Goal: Task Accomplishment & Management: Manage account settings

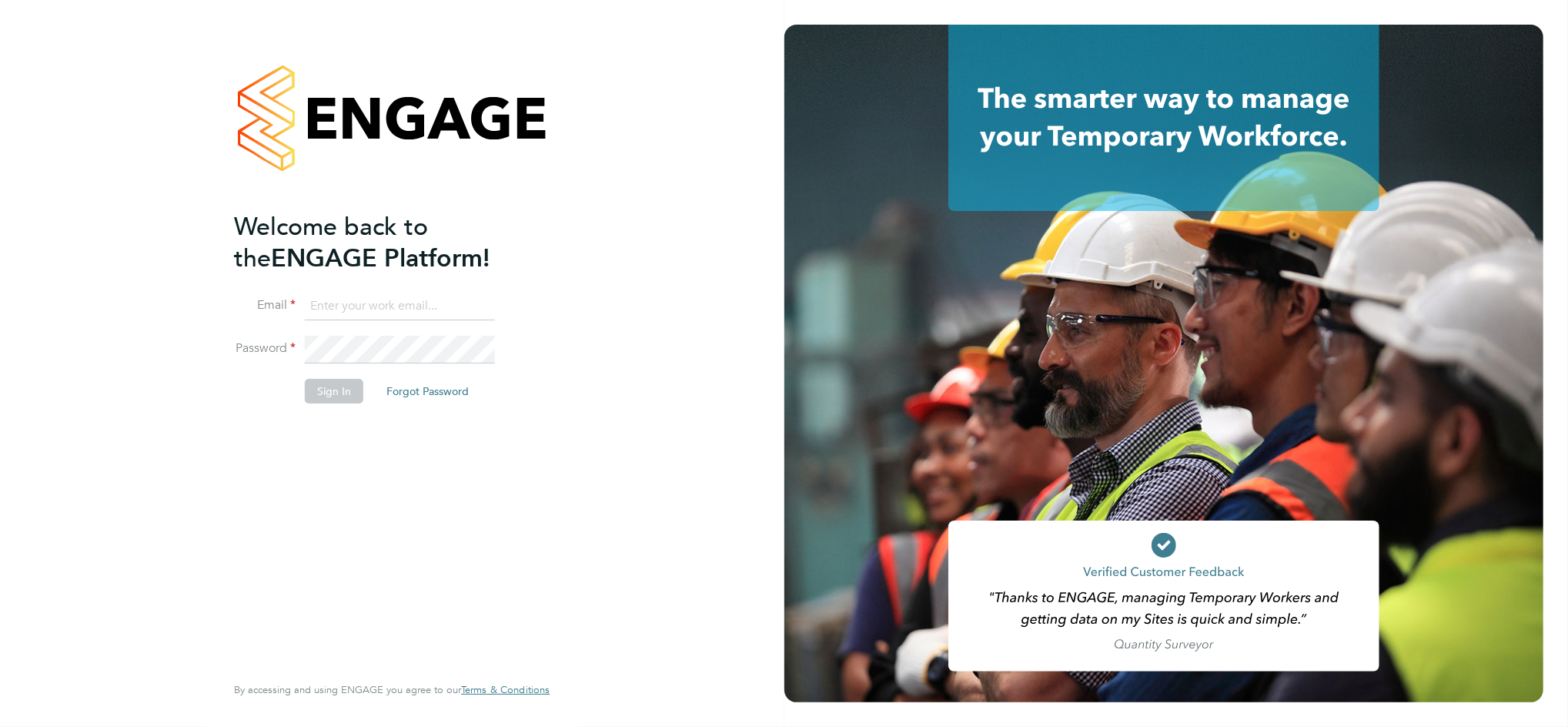
type input "[PERSON_NAME][EMAIL_ADDRESS][PERSON_NAME][DOMAIN_NAME]"
click at [318, 393] on button "Sign In" at bounding box center [333, 391] width 58 height 24
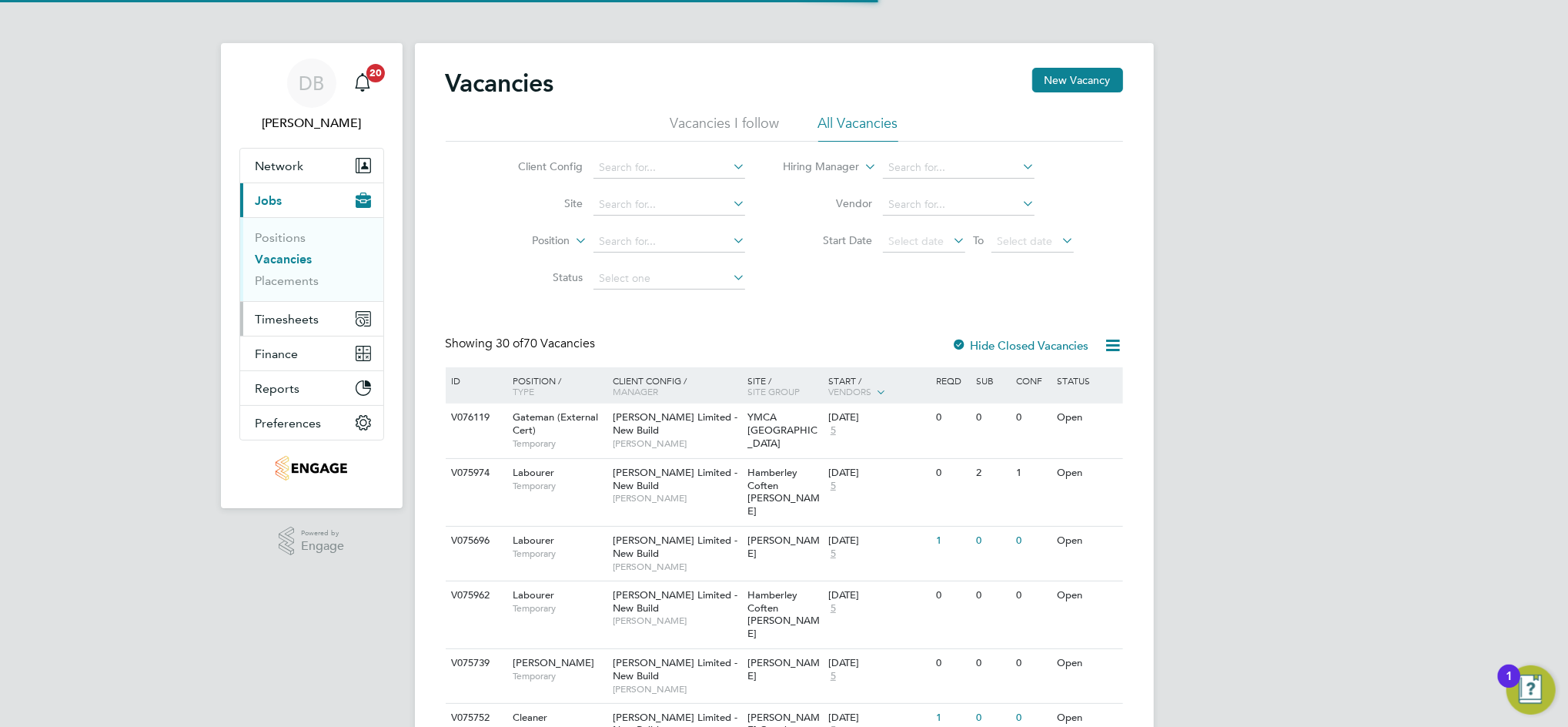
click at [284, 318] on span "Timesheets" at bounding box center [288, 318] width 64 height 15
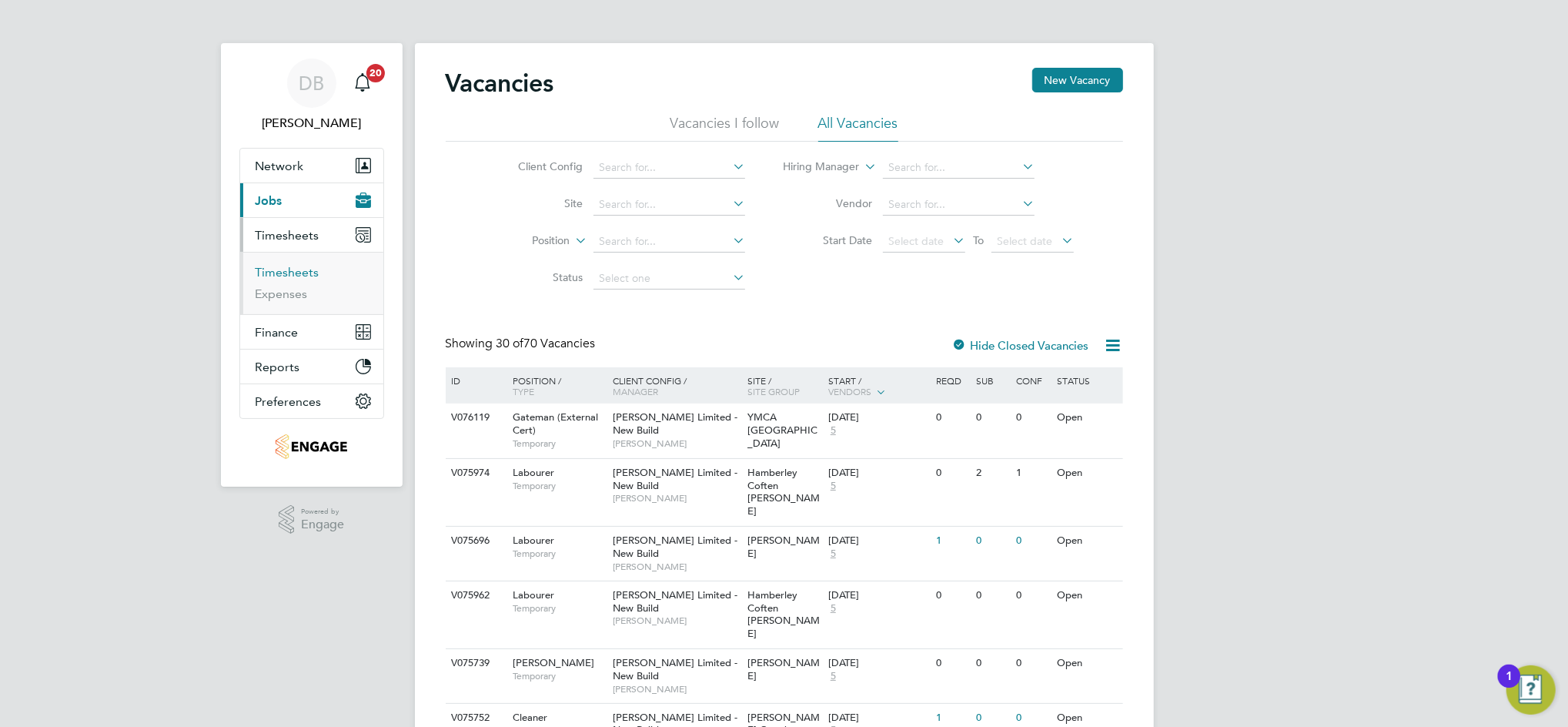
click at [296, 272] on link "Timesheets" at bounding box center [288, 272] width 64 height 15
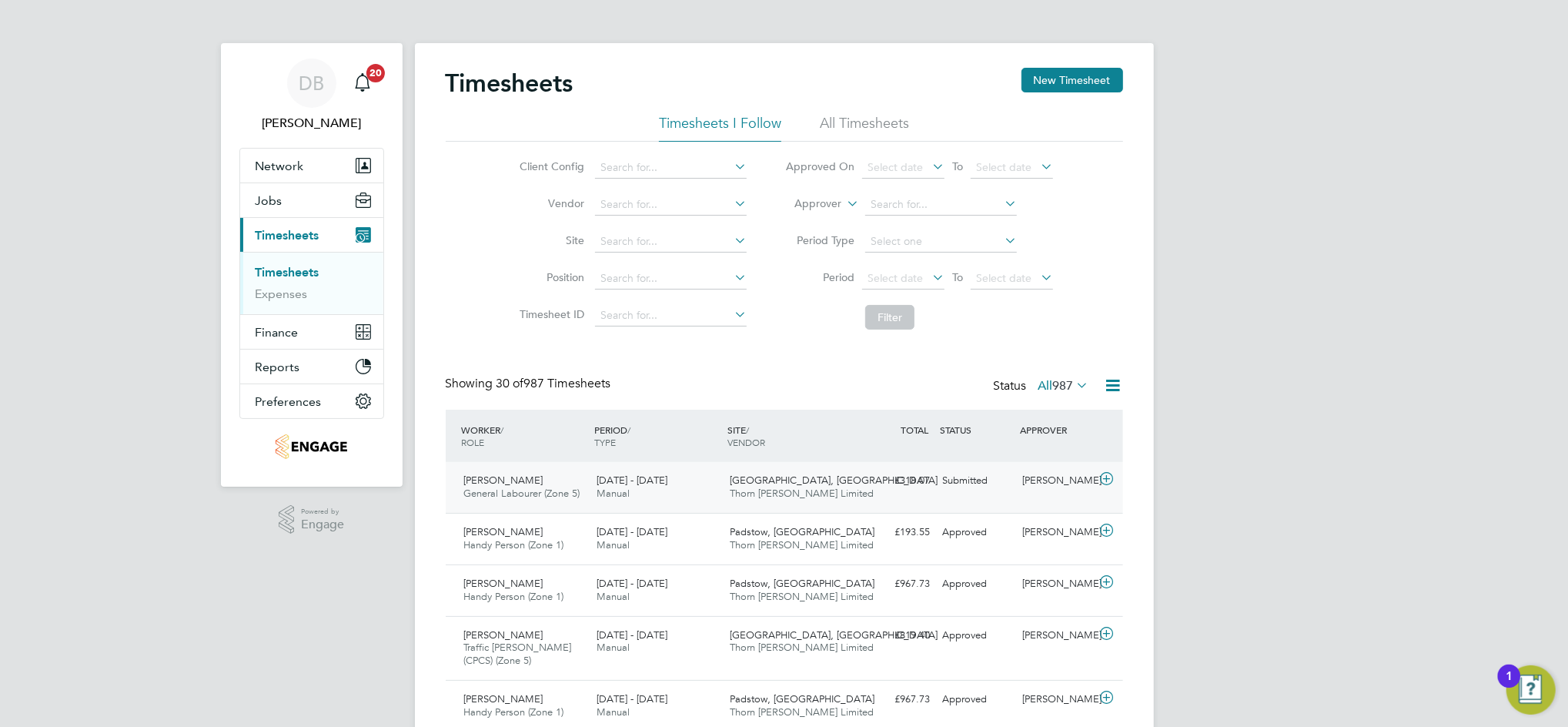
click at [990, 487] on div "Submitted" at bounding box center [977, 481] width 80 height 25
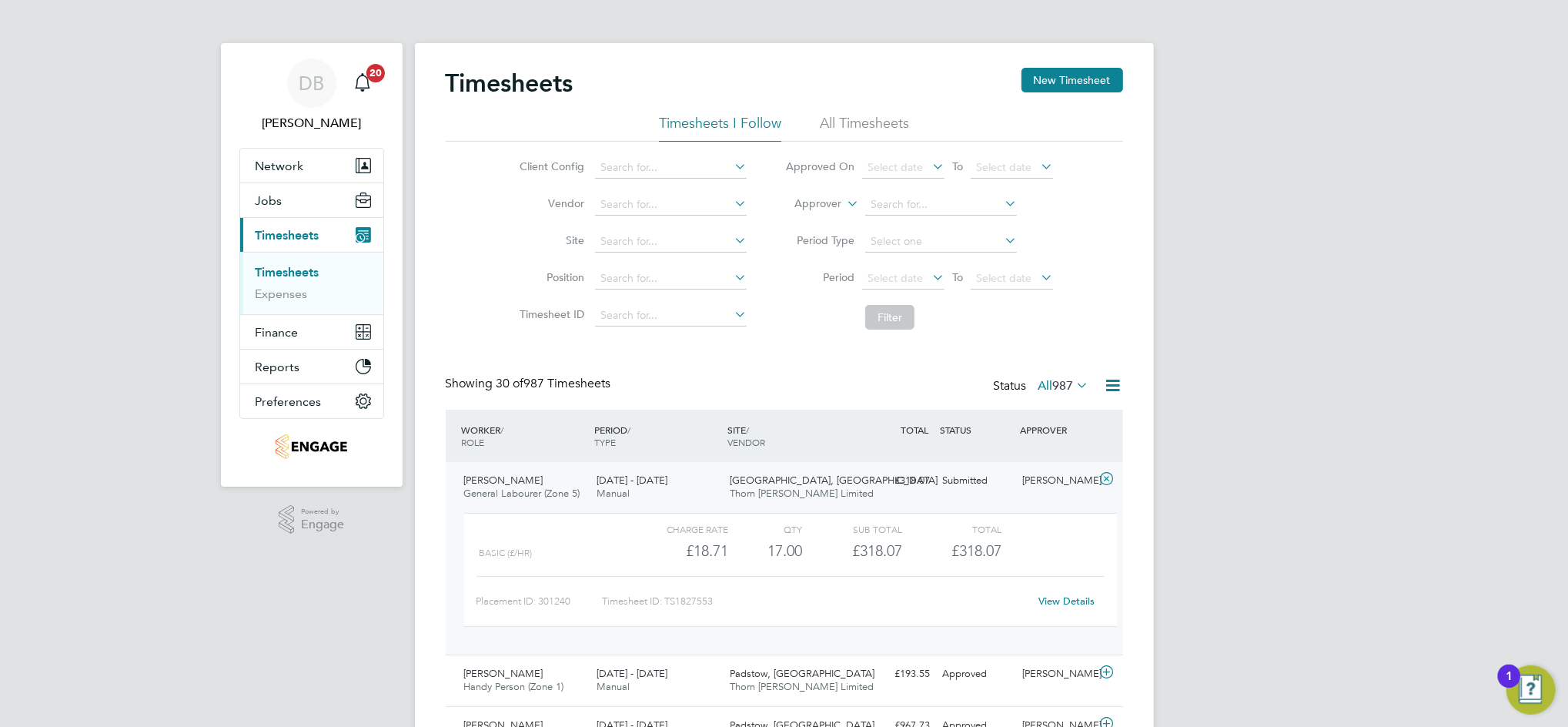
click at [1070, 606] on link "View Details" at bounding box center [1066, 600] width 56 height 13
drag, startPoint x: 302, startPoint y: 80, endPoint x: 353, endPoint y: 75, distance: 51.2
click at [302, 80] on span "DB" at bounding box center [310, 82] width 25 height 20
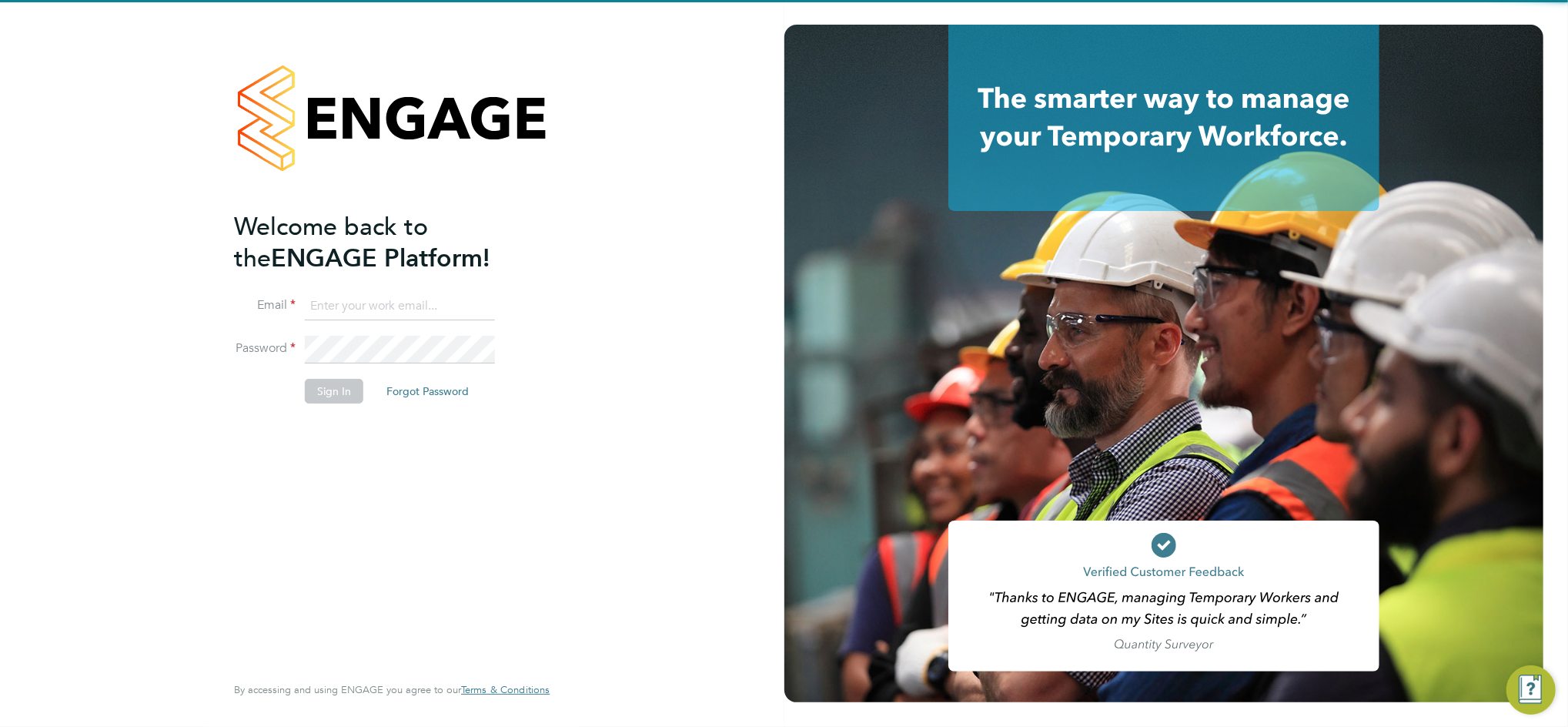
type input "[PERSON_NAME][EMAIL_ADDRESS][PERSON_NAME][DOMAIN_NAME]"
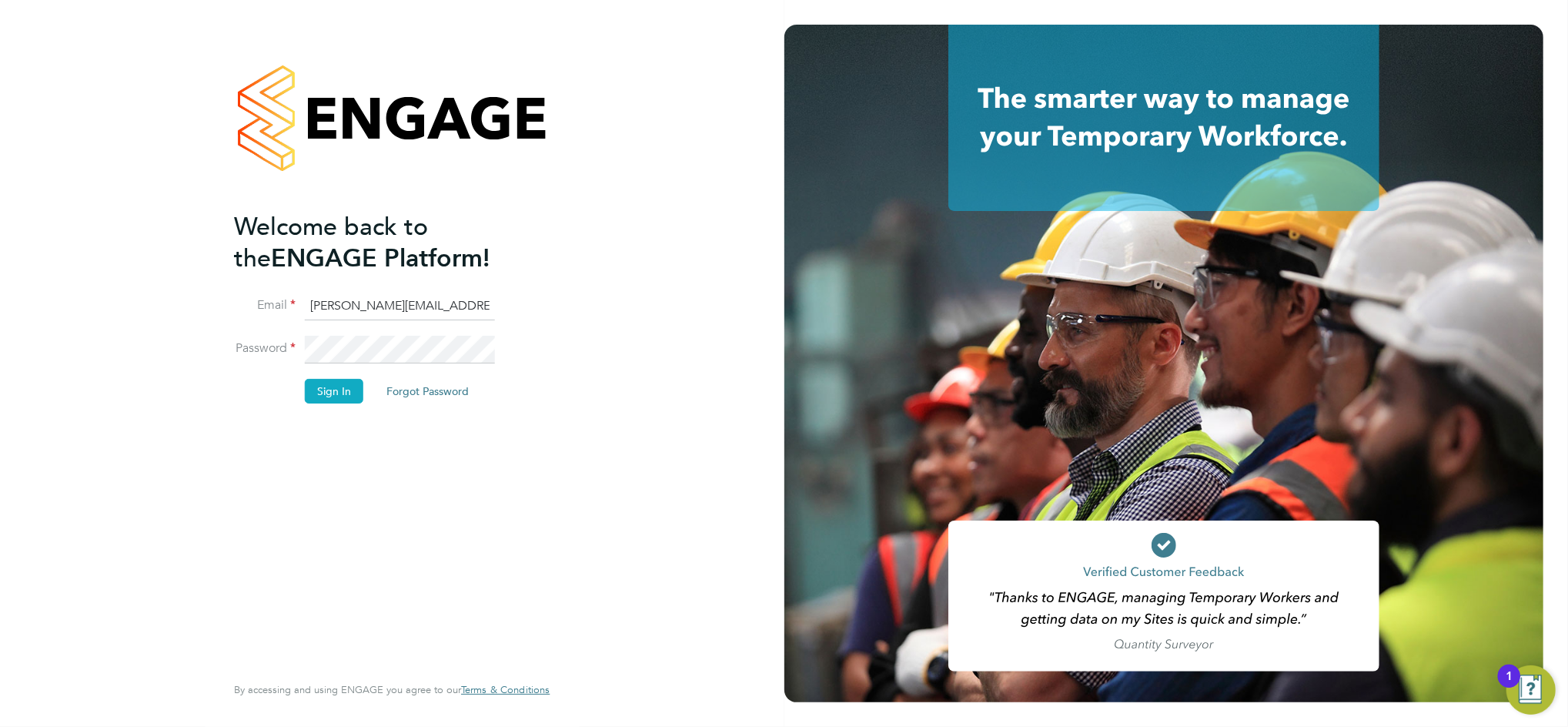
click at [340, 396] on button "Sign In" at bounding box center [333, 391] width 58 height 24
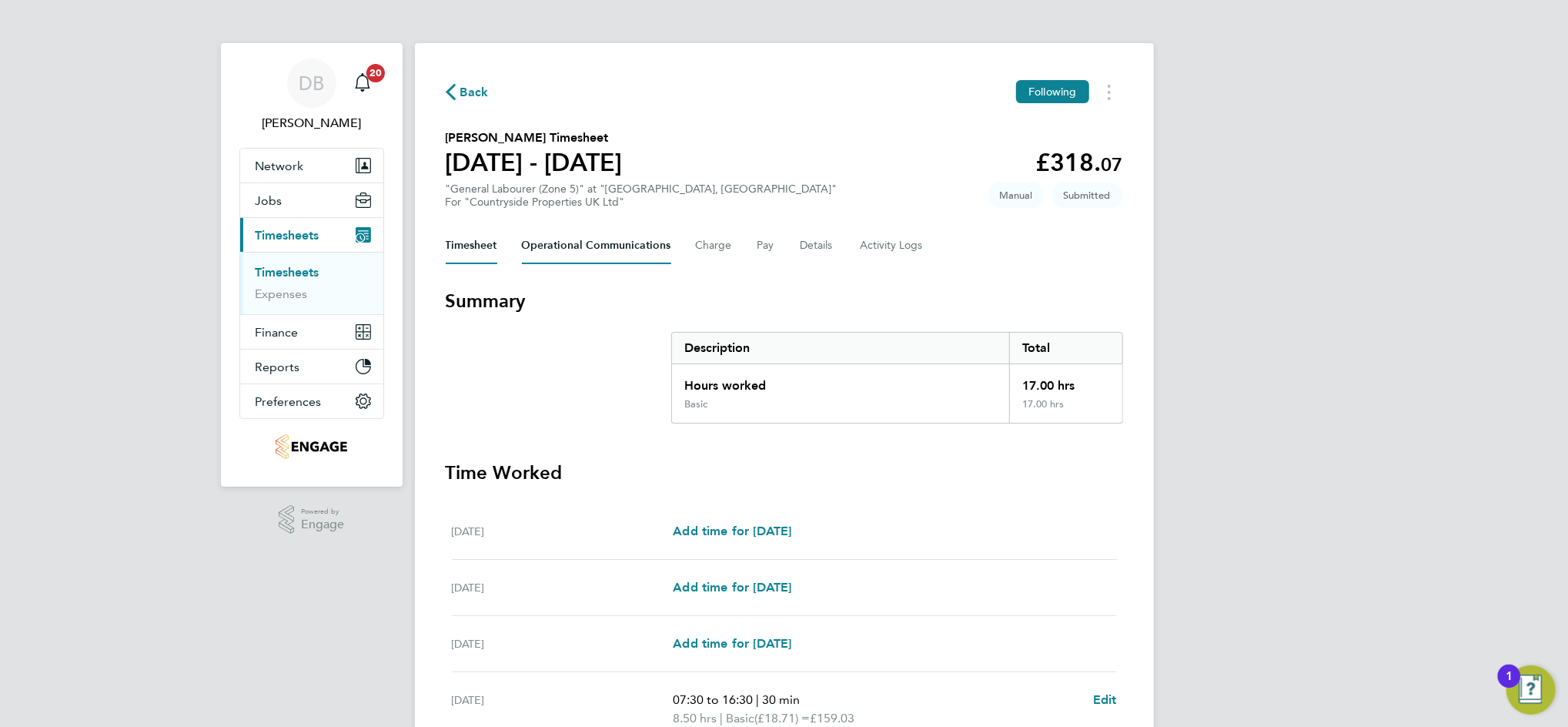
click at [606, 251] on Communications-tab "Operational Communications" at bounding box center [597, 246] width 149 height 37
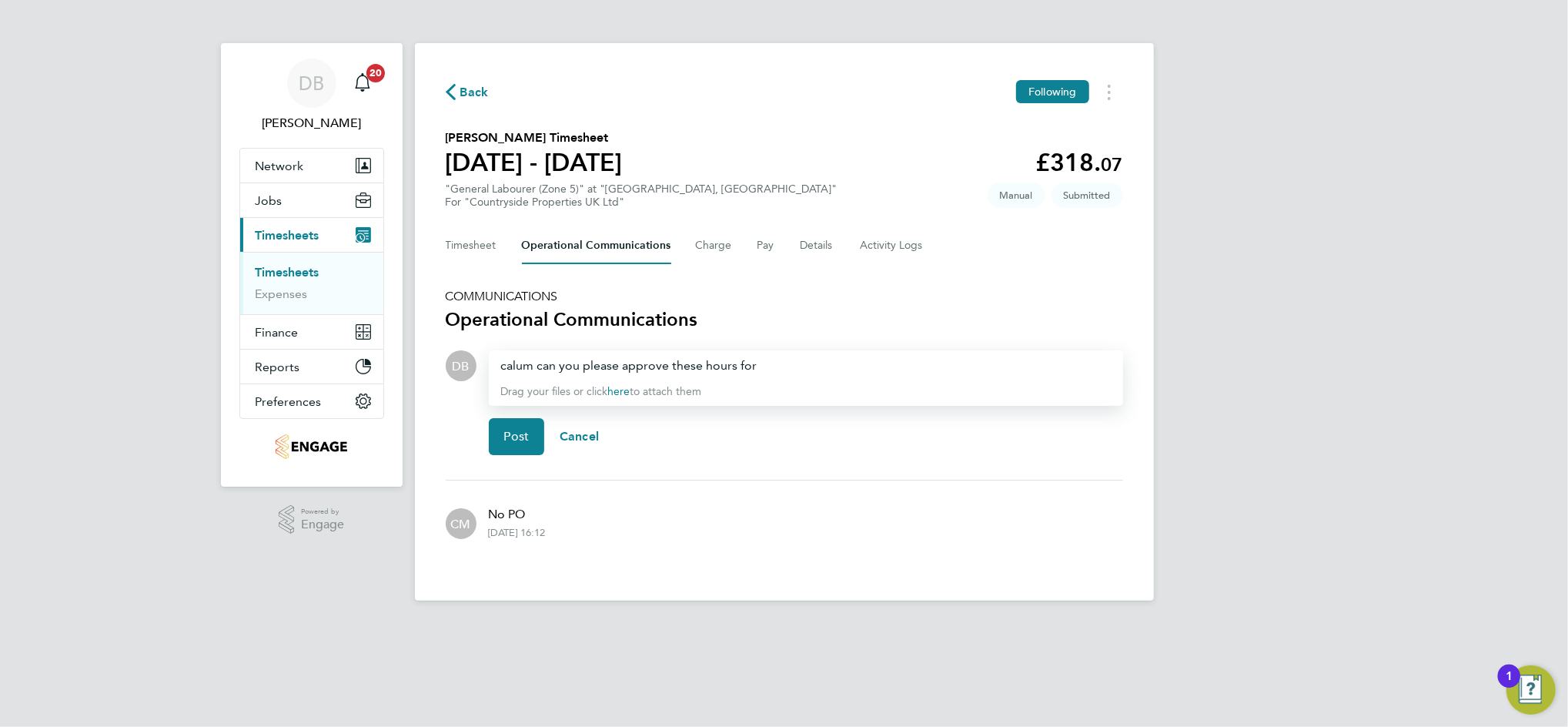
click at [776, 367] on div "calum can you please approve these hours for" at bounding box center [806, 365] width 610 height 18
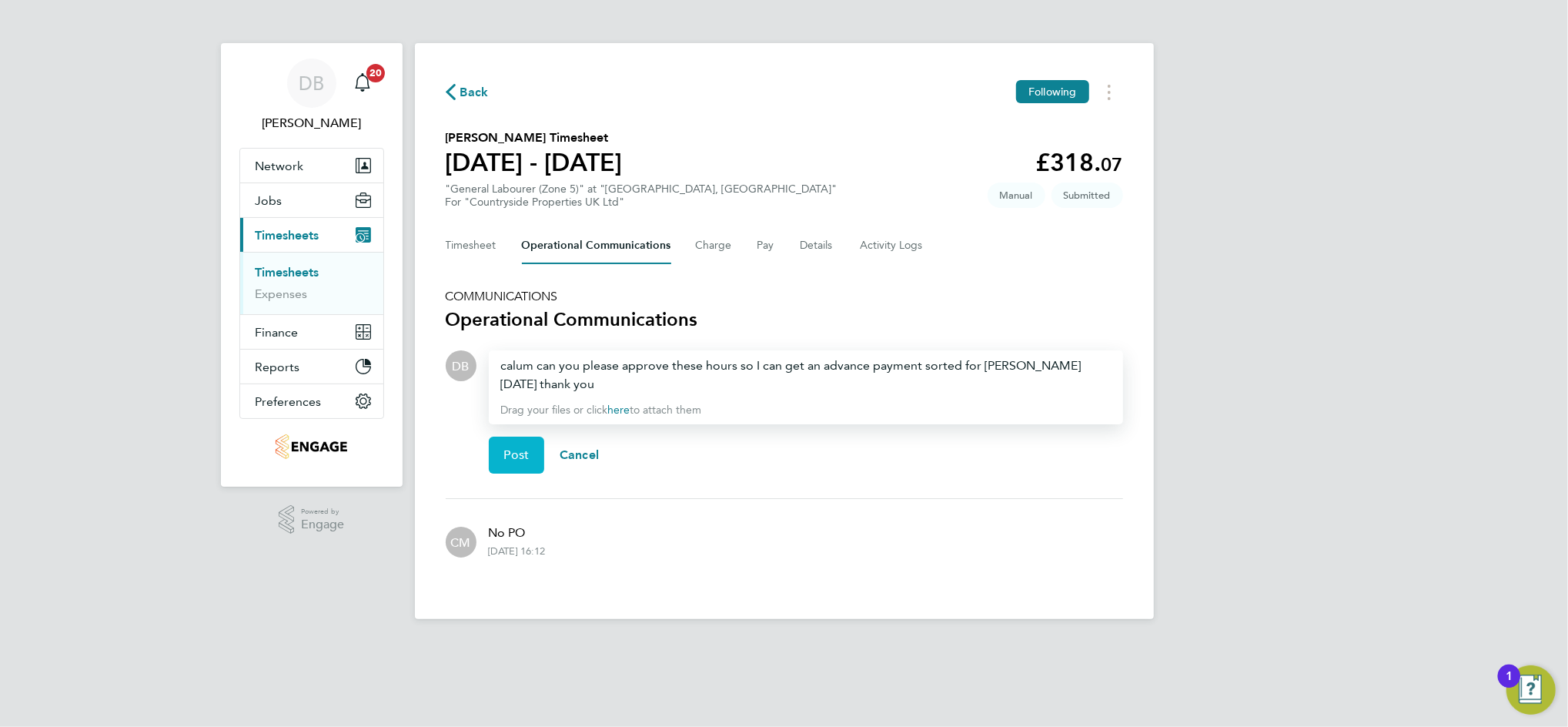
click at [489, 436] on button "Post" at bounding box center [517, 455] width 56 height 37
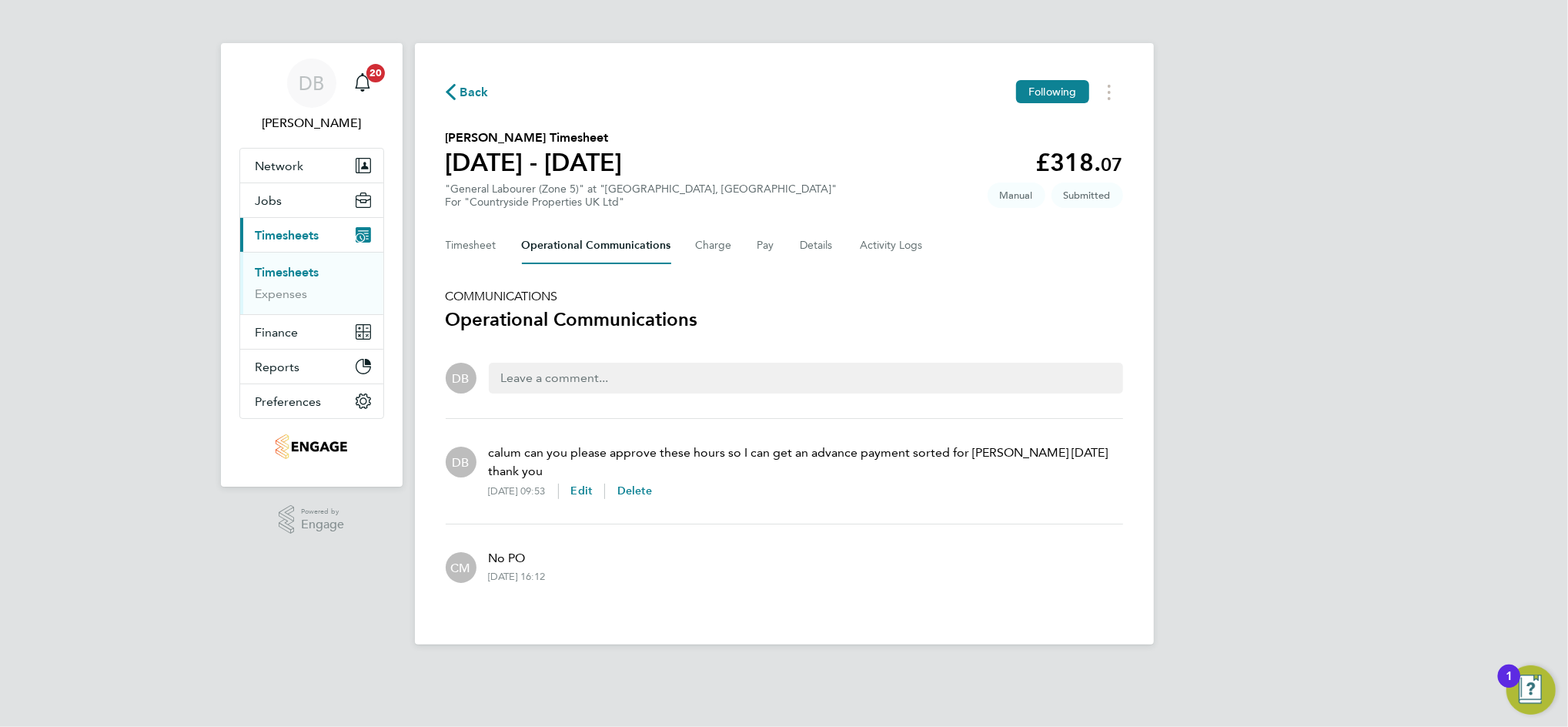
click at [471, 95] on span "Back" at bounding box center [474, 92] width 29 height 18
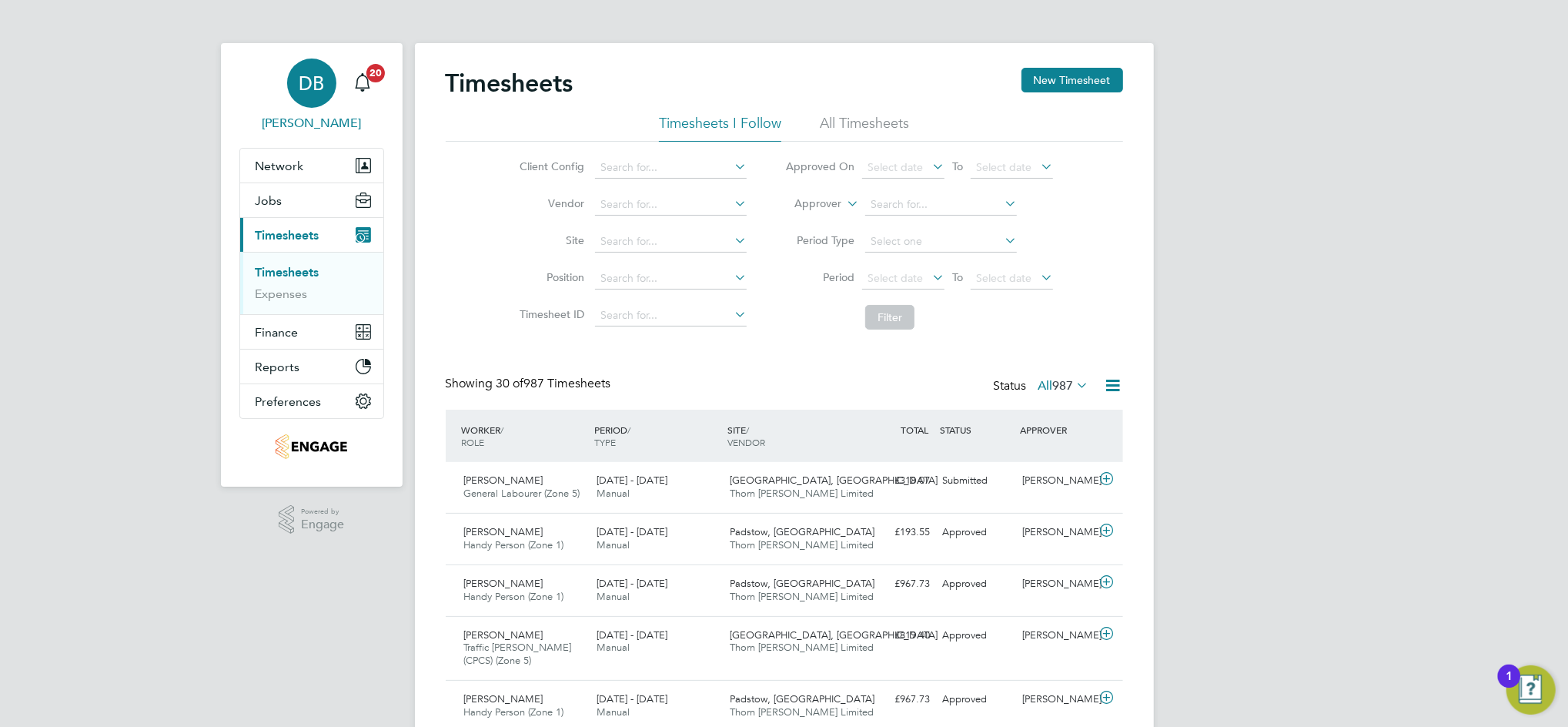
click at [318, 99] on div "DB" at bounding box center [311, 82] width 49 height 49
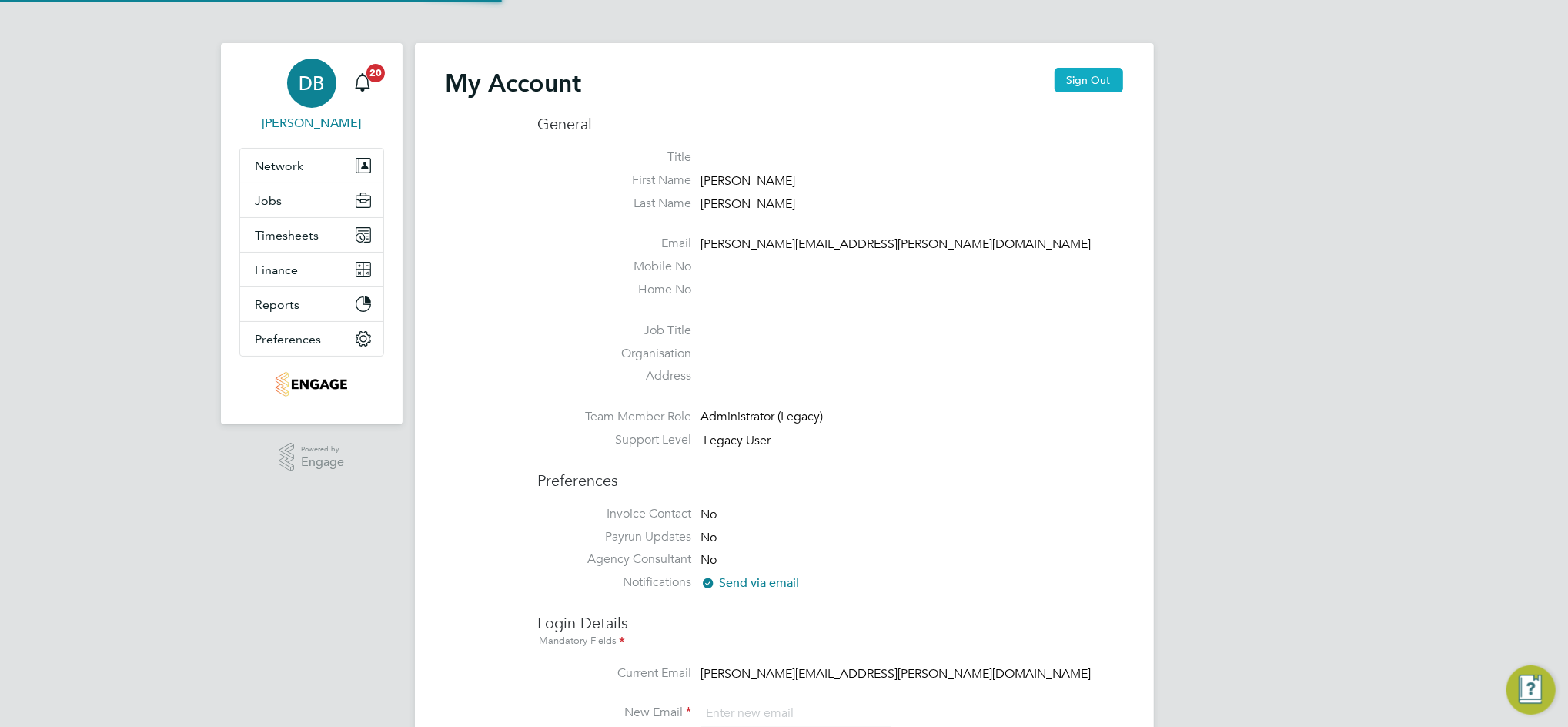
type input "[PERSON_NAME][EMAIL_ADDRESS][PERSON_NAME][DOMAIN_NAME]"
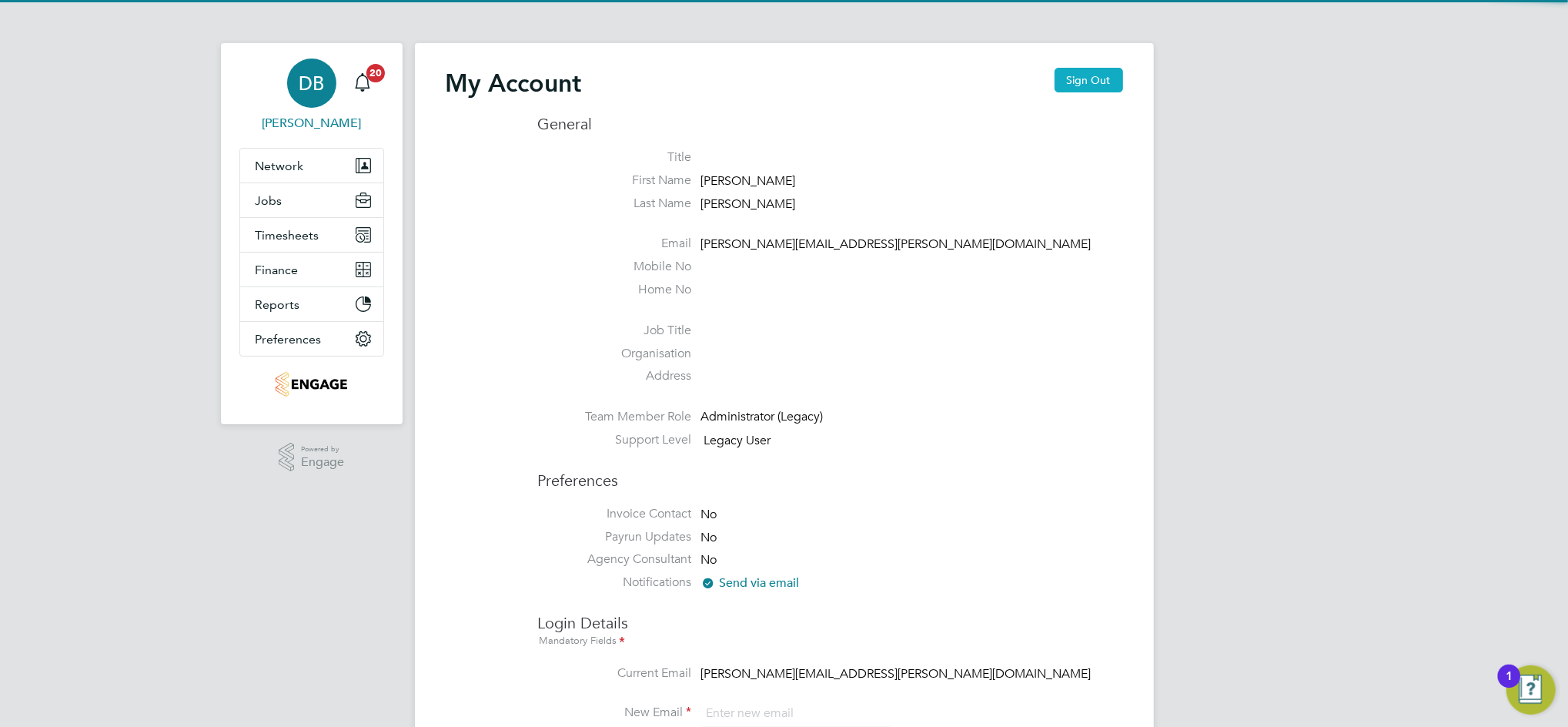
click at [1079, 77] on button "Sign Out" at bounding box center [1088, 80] width 69 height 24
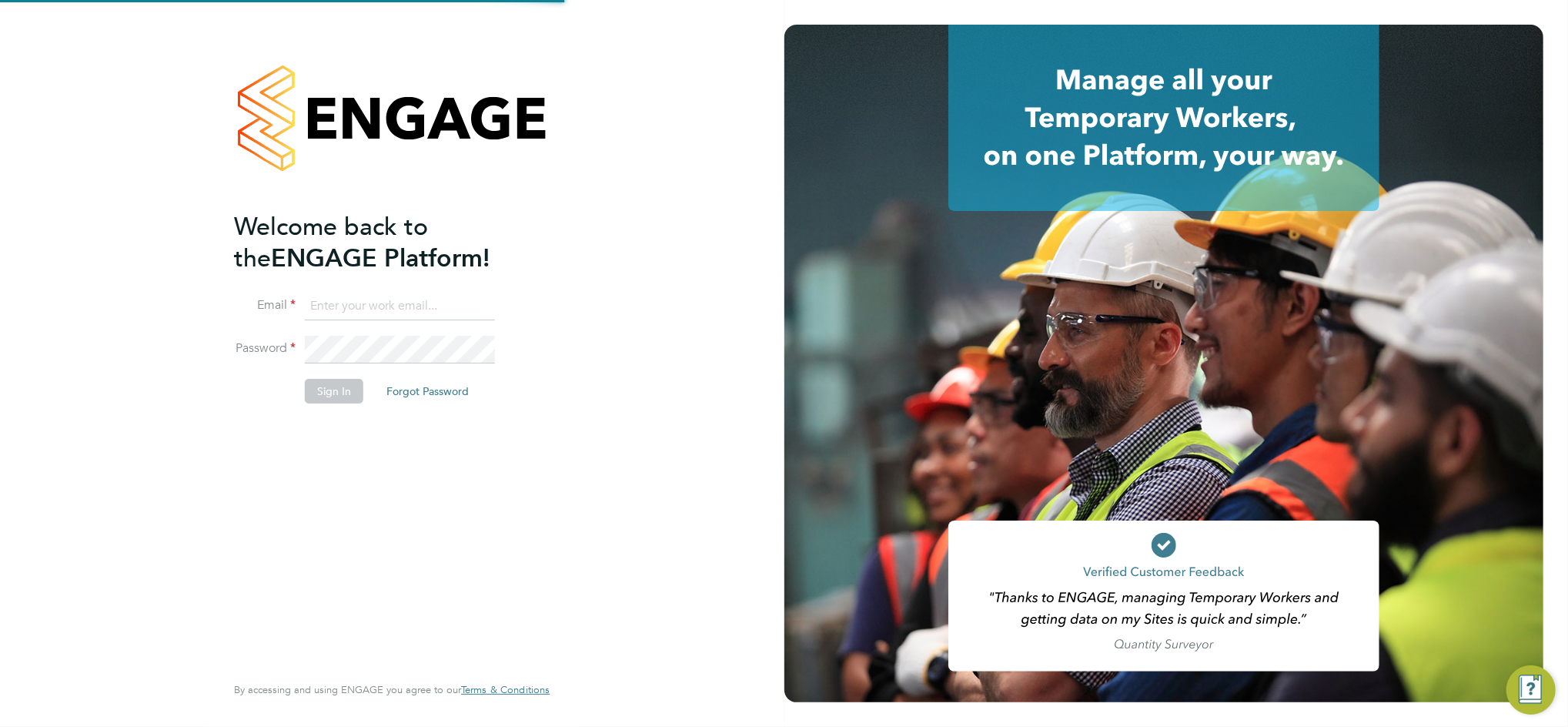
type input "[PERSON_NAME][EMAIL_ADDRESS][PERSON_NAME][DOMAIN_NAME]"
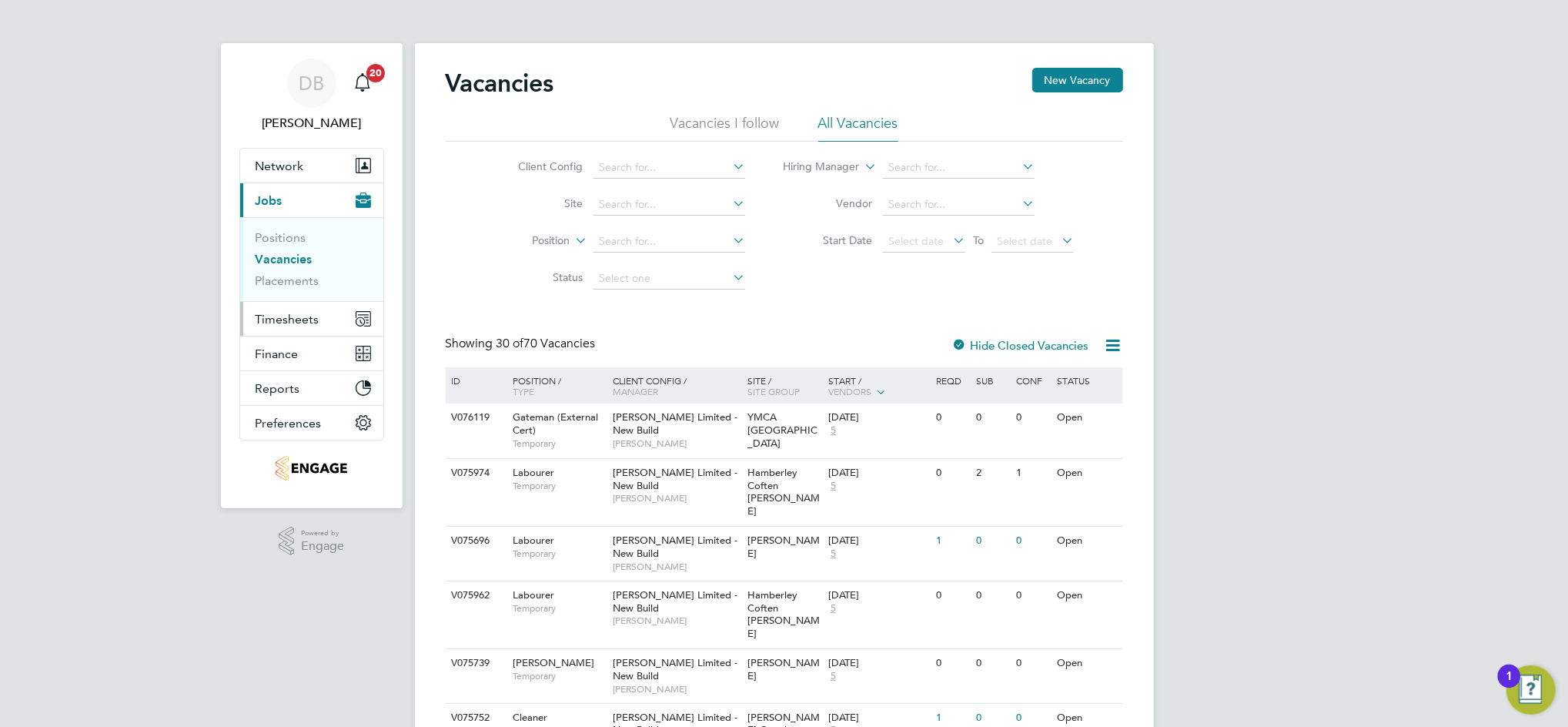
click at [291, 325] on span "Timesheets" at bounding box center [288, 318] width 64 height 15
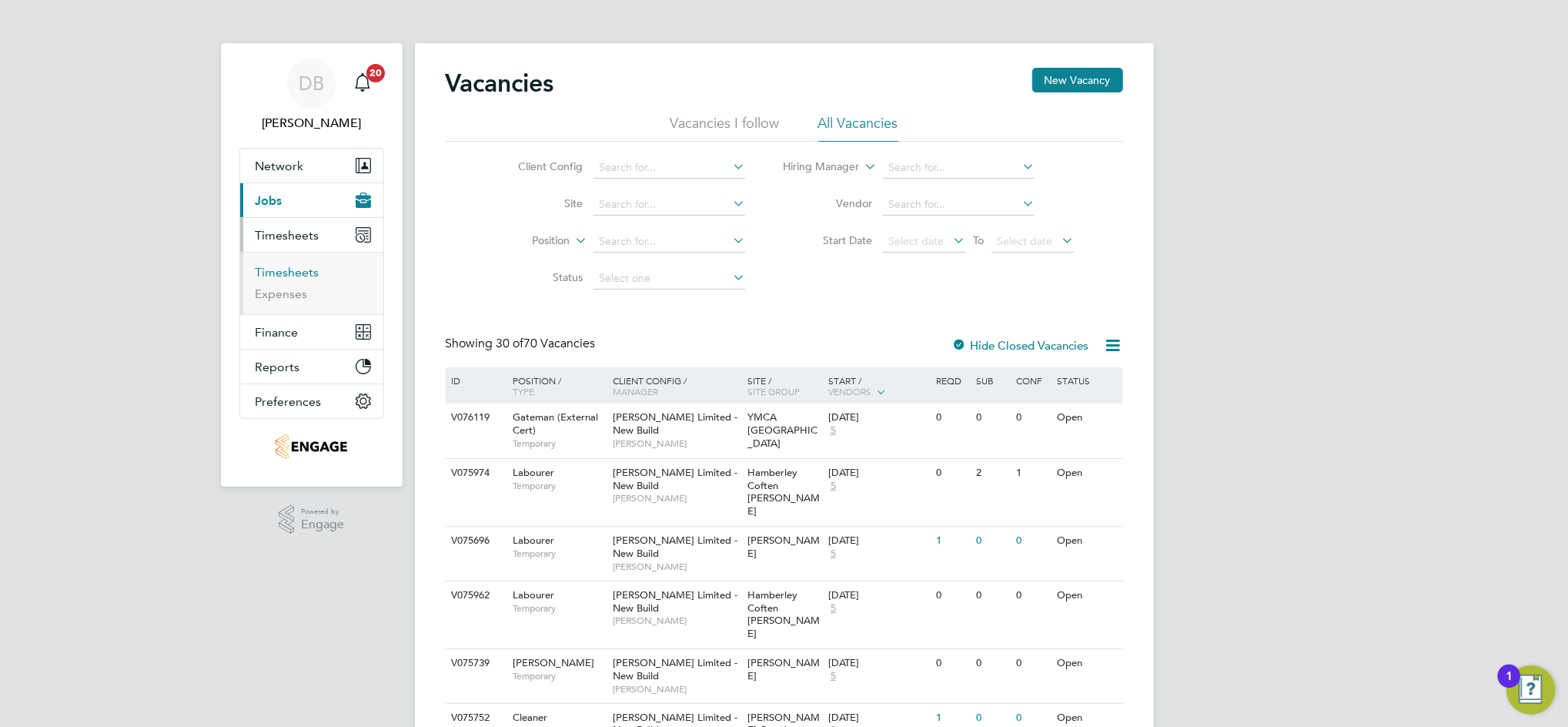
click at [309, 278] on link "Timesheets" at bounding box center [288, 272] width 64 height 15
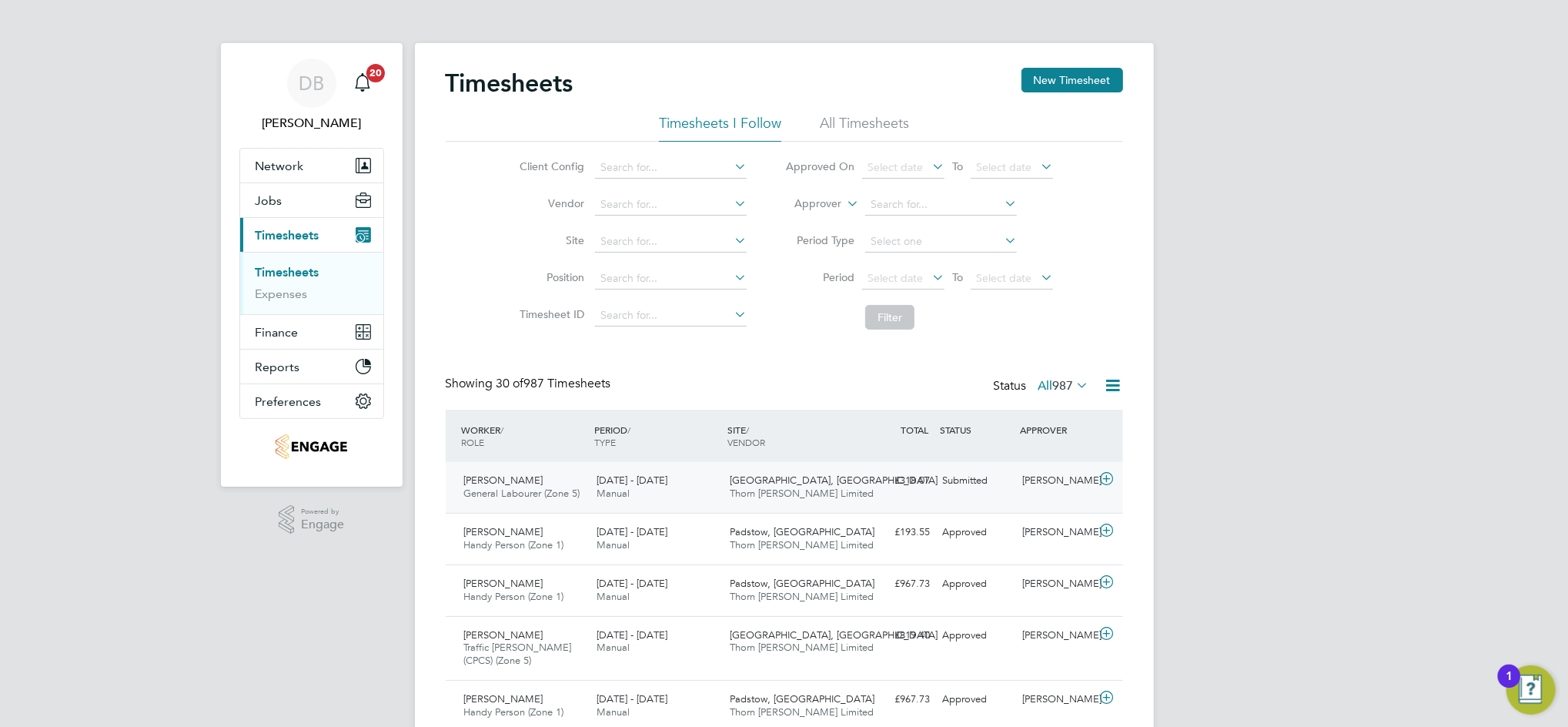
click at [979, 485] on div "Submitted" at bounding box center [977, 481] width 80 height 25
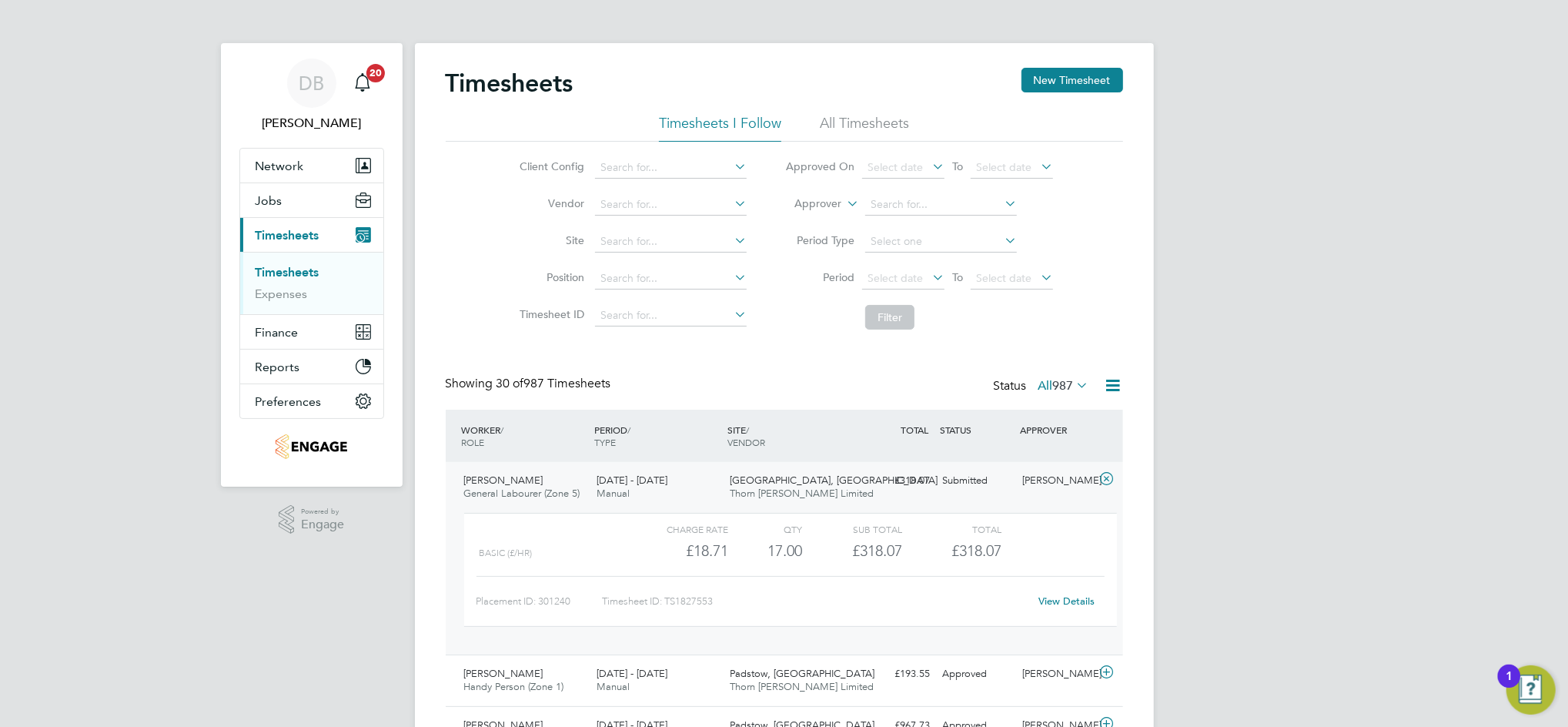
click at [1060, 599] on link "View Details" at bounding box center [1066, 600] width 56 height 13
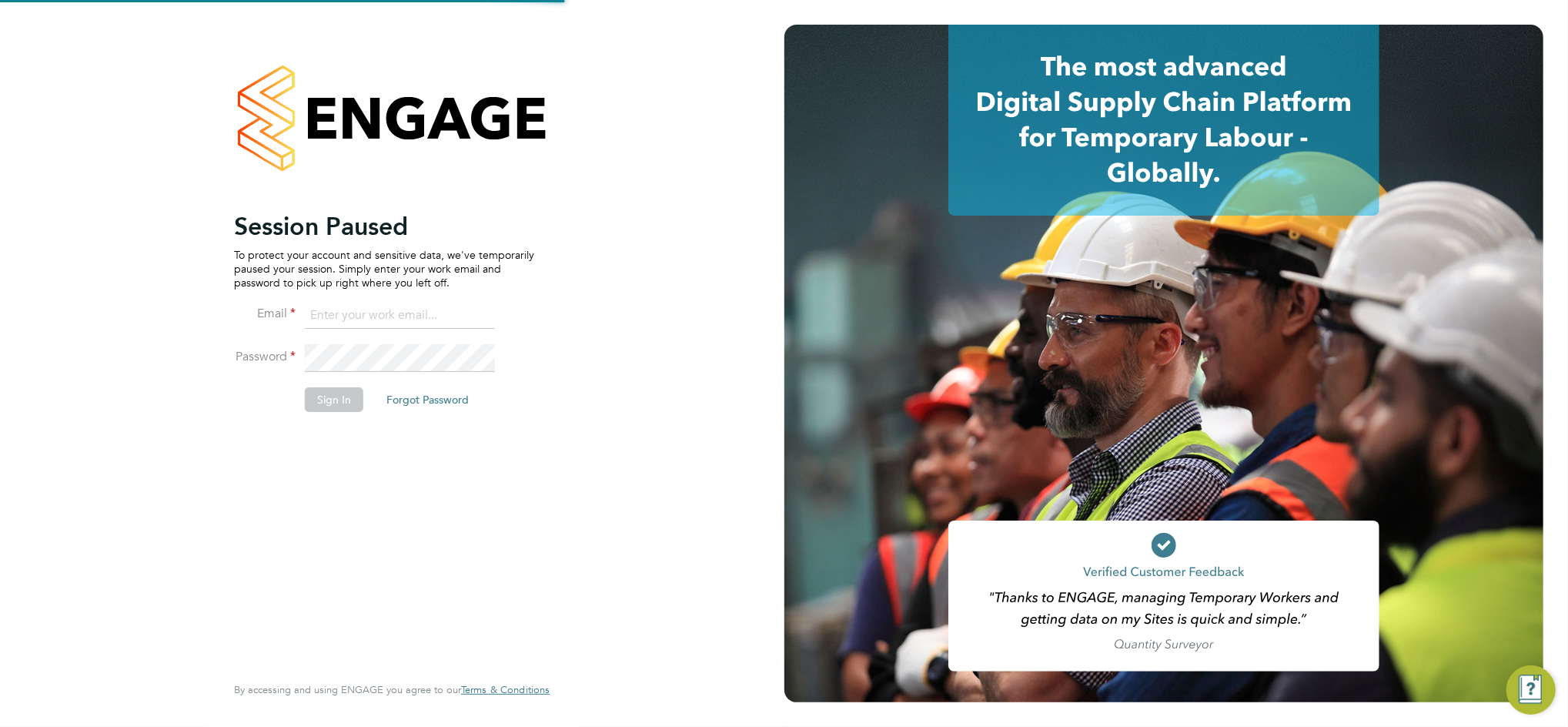
type input "[PERSON_NAME][EMAIL_ADDRESS][PERSON_NAME][DOMAIN_NAME]"
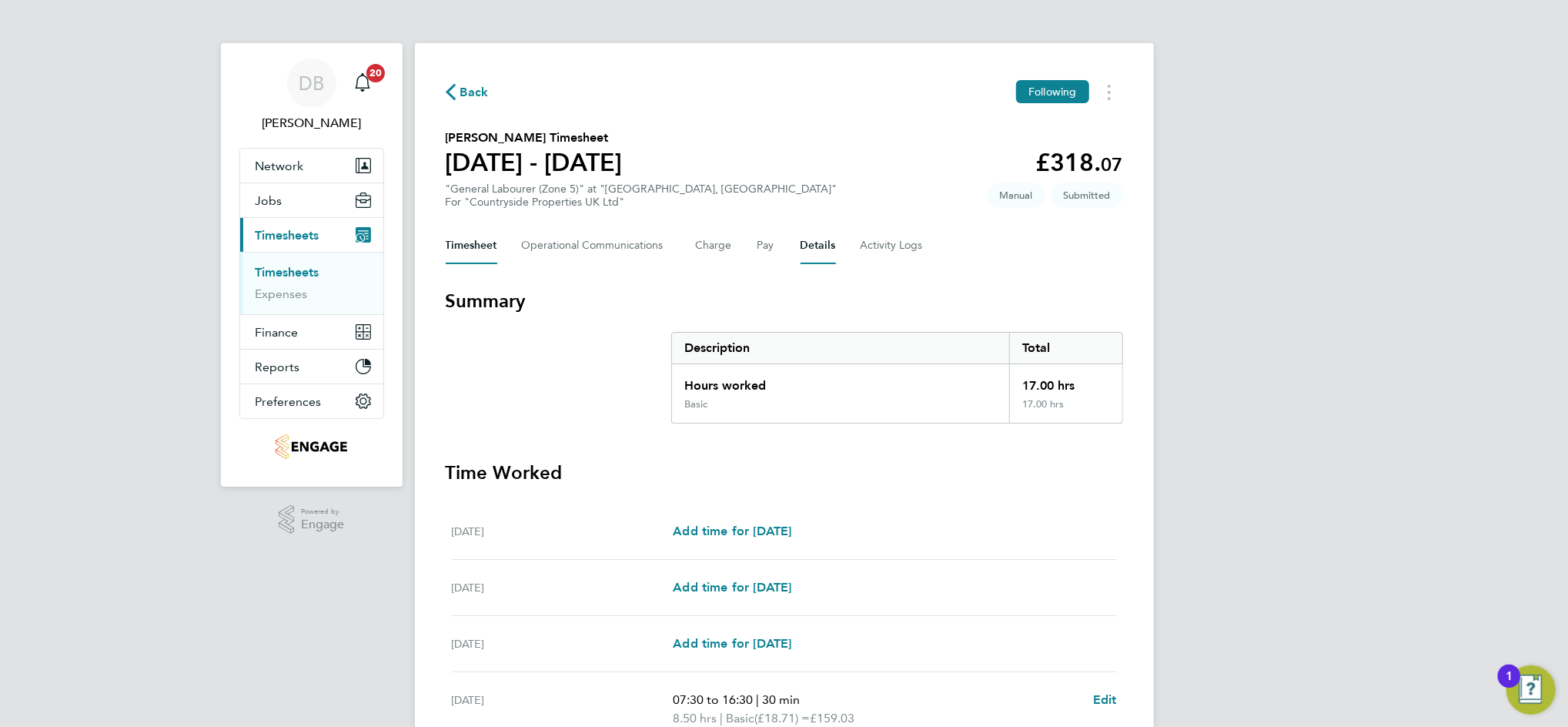
click at [815, 248] on button "Details" at bounding box center [818, 246] width 36 height 37
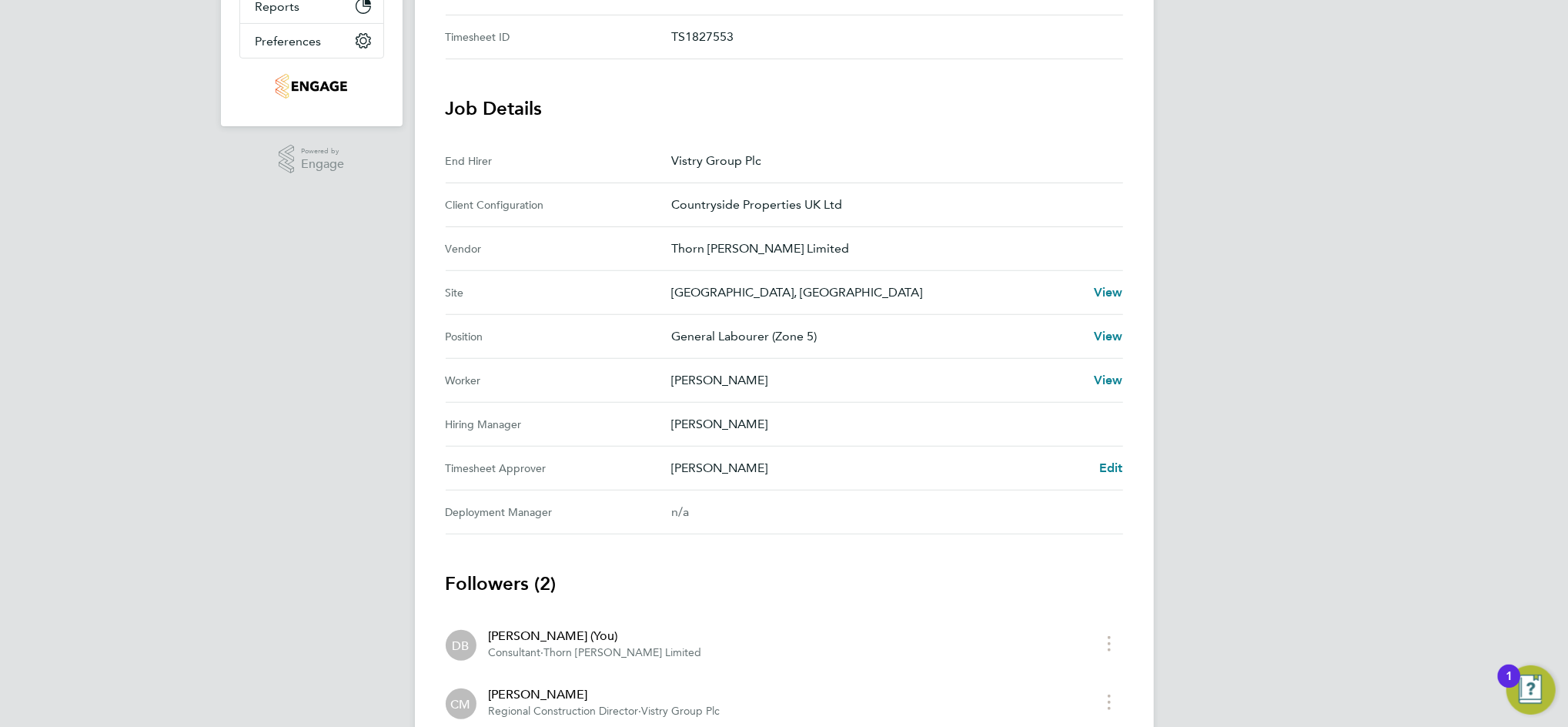
scroll to position [410, 0]
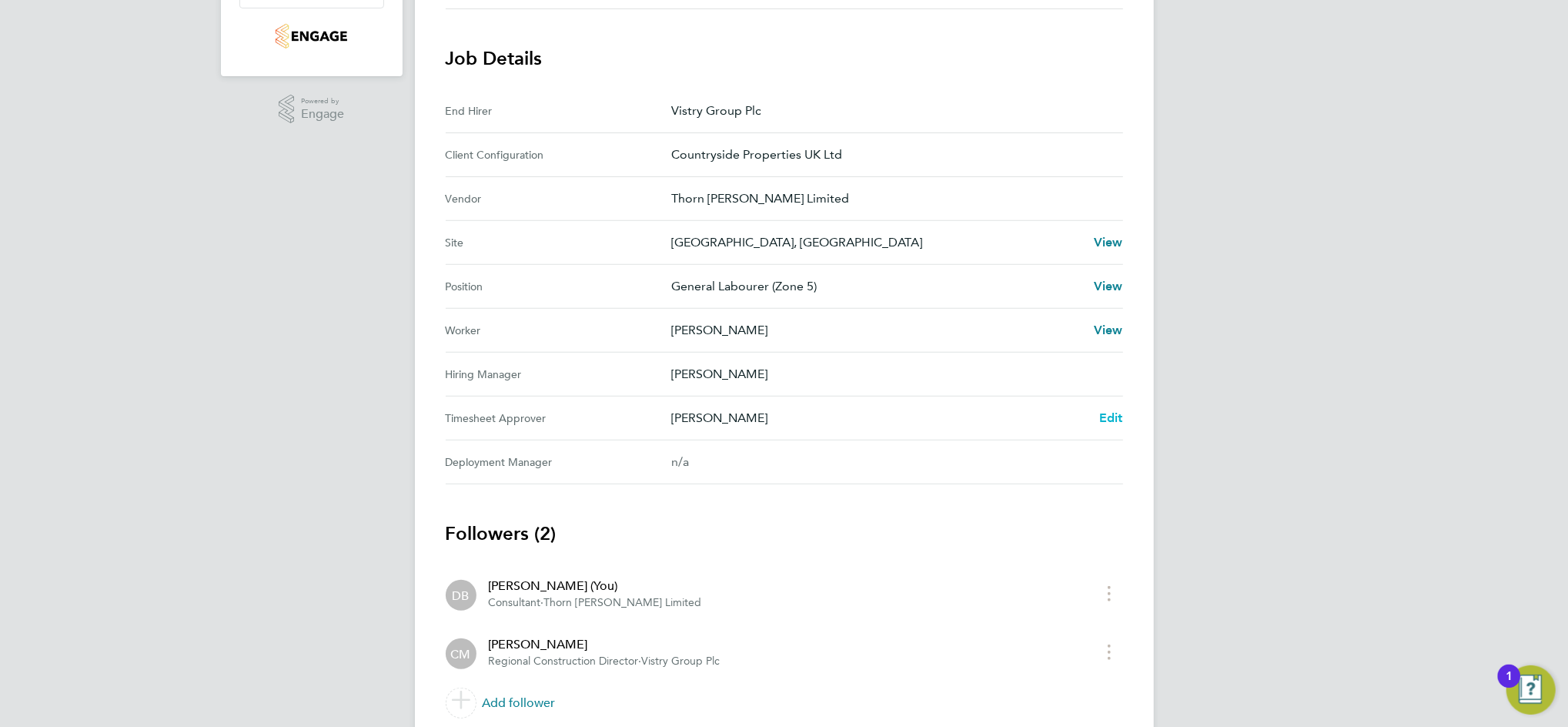
click at [1104, 416] on span "Edit" at bounding box center [1111, 417] width 24 height 15
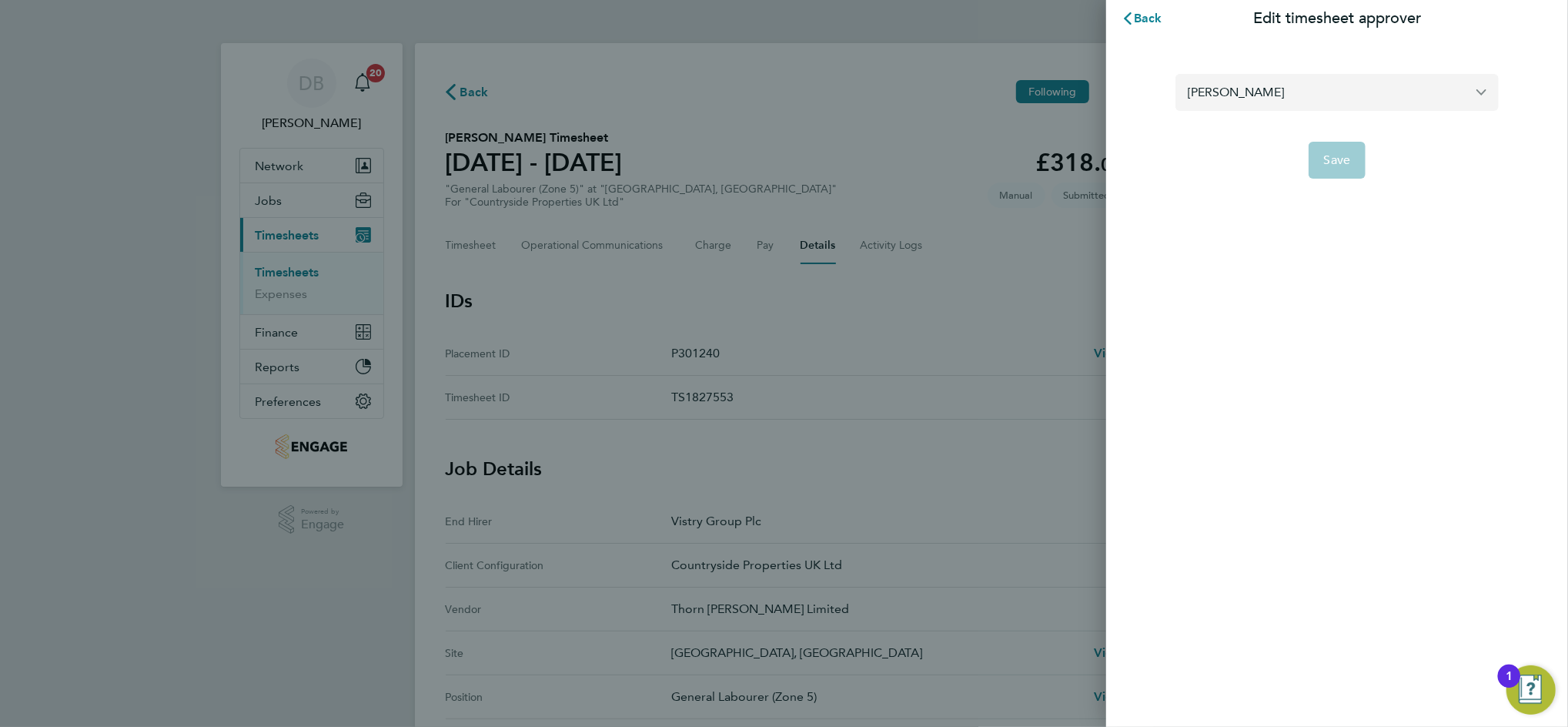
click at [1230, 89] on input "[PERSON_NAME]" at bounding box center [1336, 92] width 323 height 36
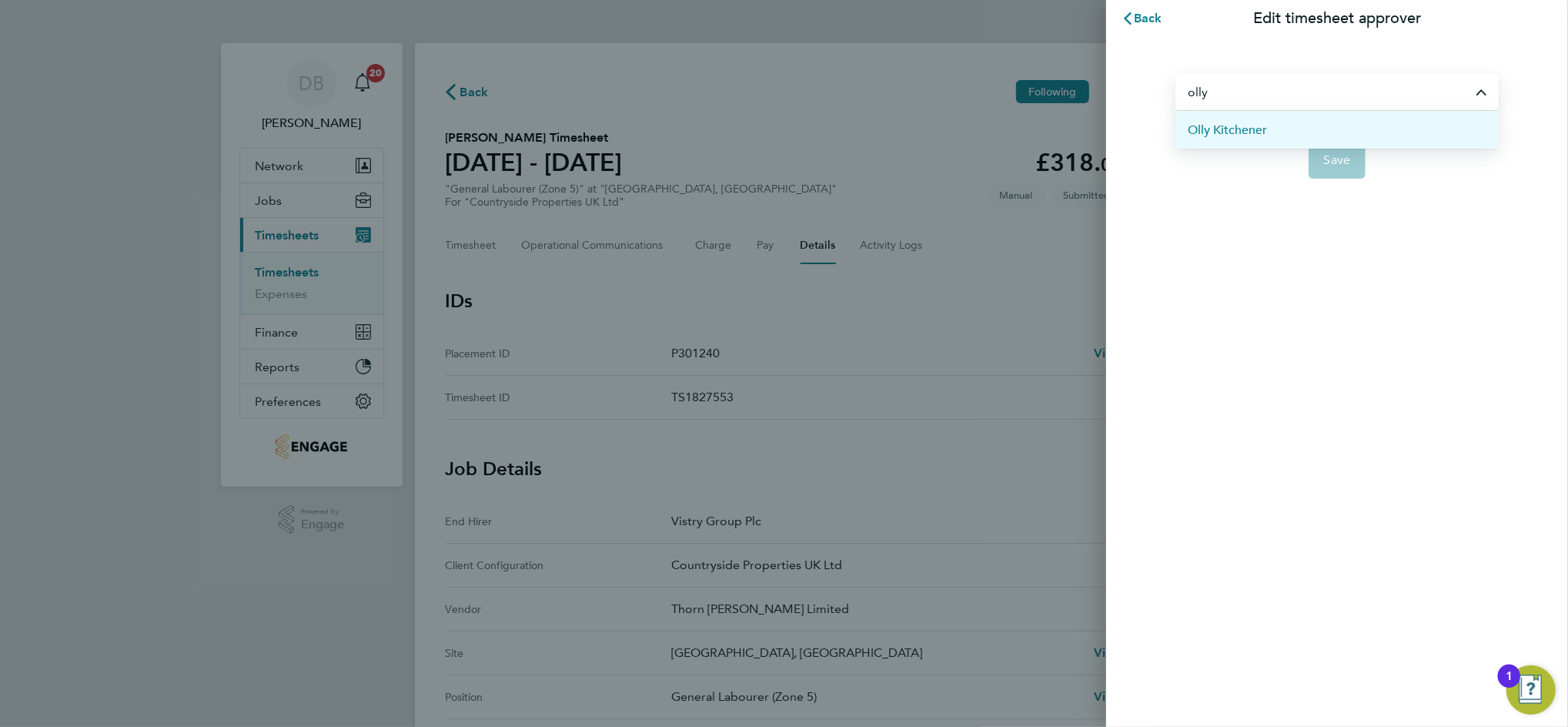
click at [1238, 136] on span "Olly Kitchener" at bounding box center [1227, 129] width 79 height 18
type input "Olly Kitchener"
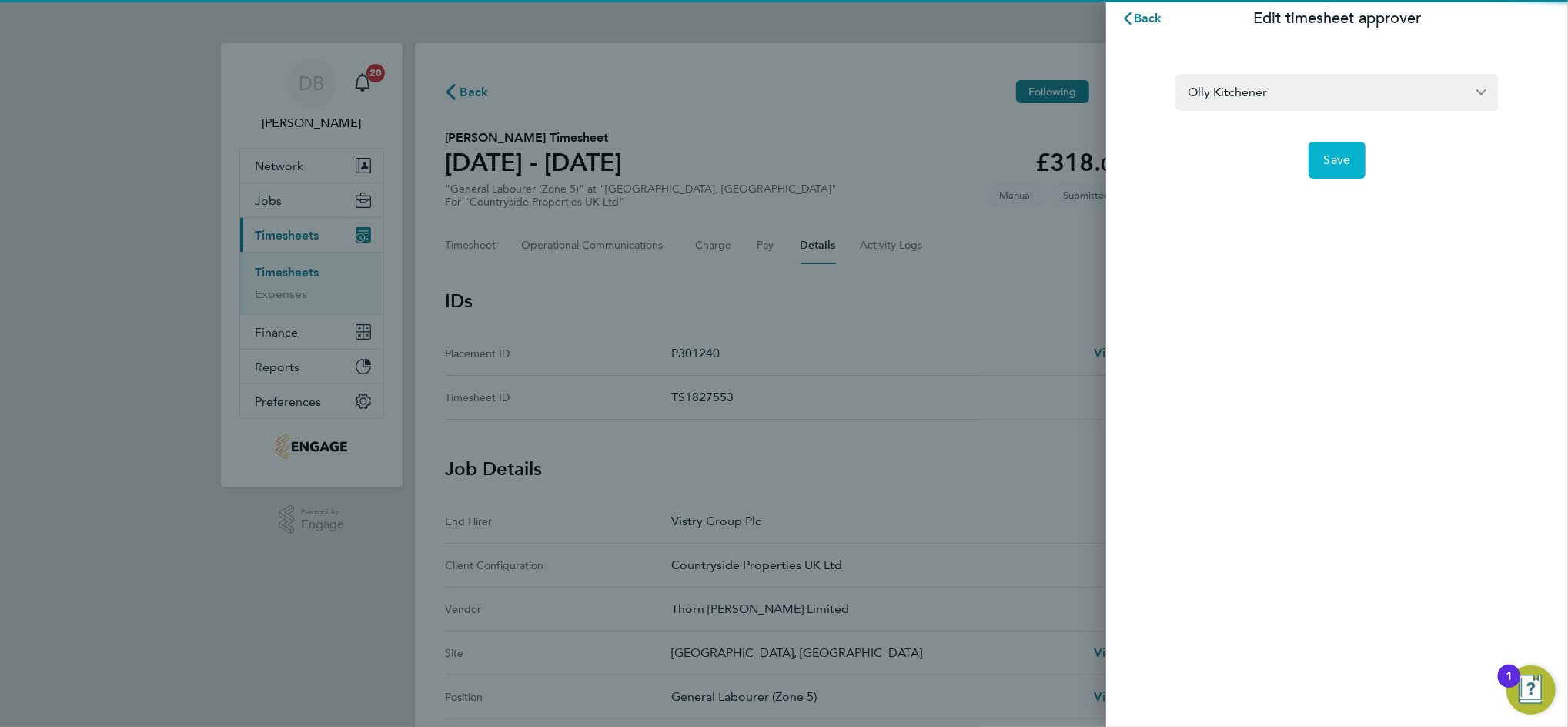
click at [1336, 158] on span "Save" at bounding box center [1337, 160] width 27 height 16
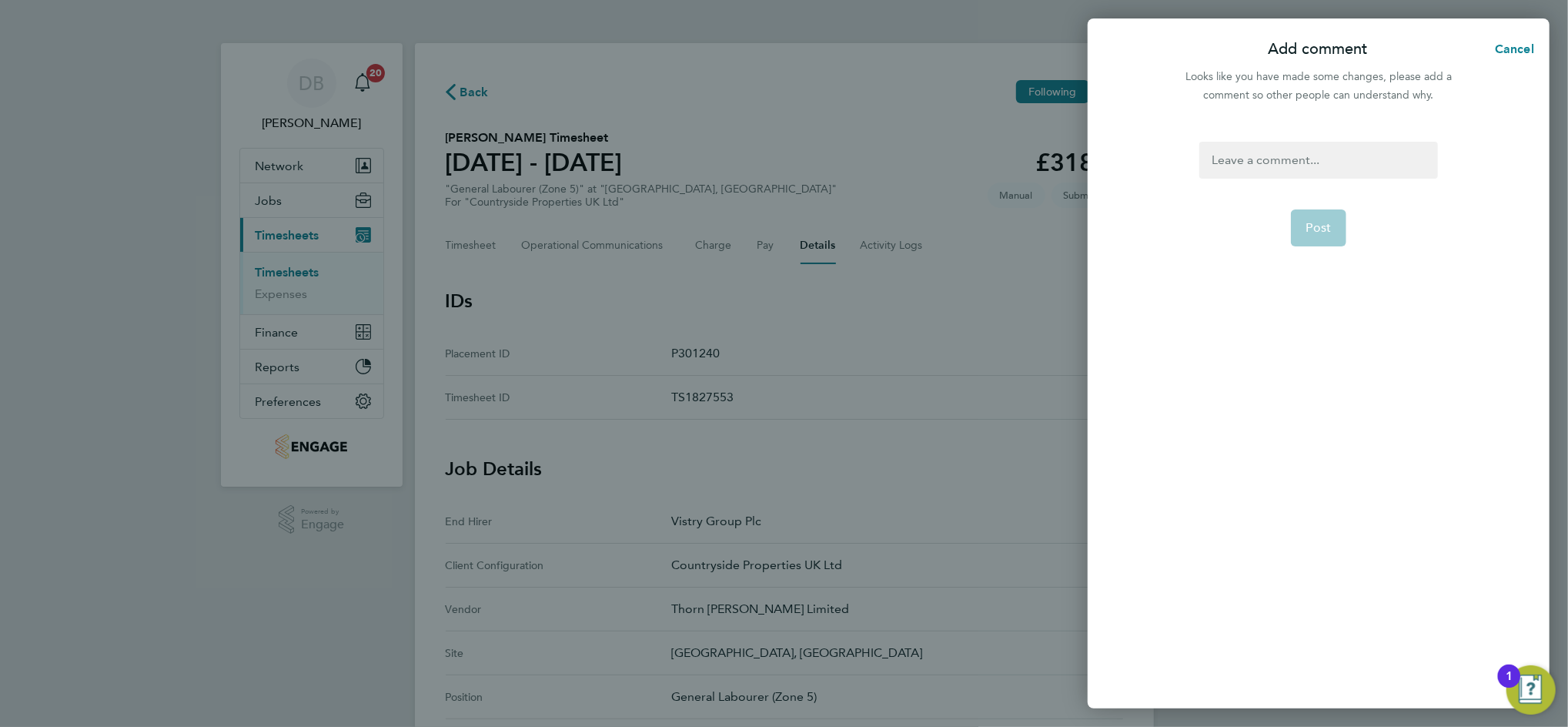
click at [1293, 163] on div at bounding box center [1318, 160] width 238 height 37
click at [1290, 163] on div at bounding box center [1318, 160] width 238 height 37
click at [1321, 237] on button "Post" at bounding box center [1318, 227] width 56 height 37
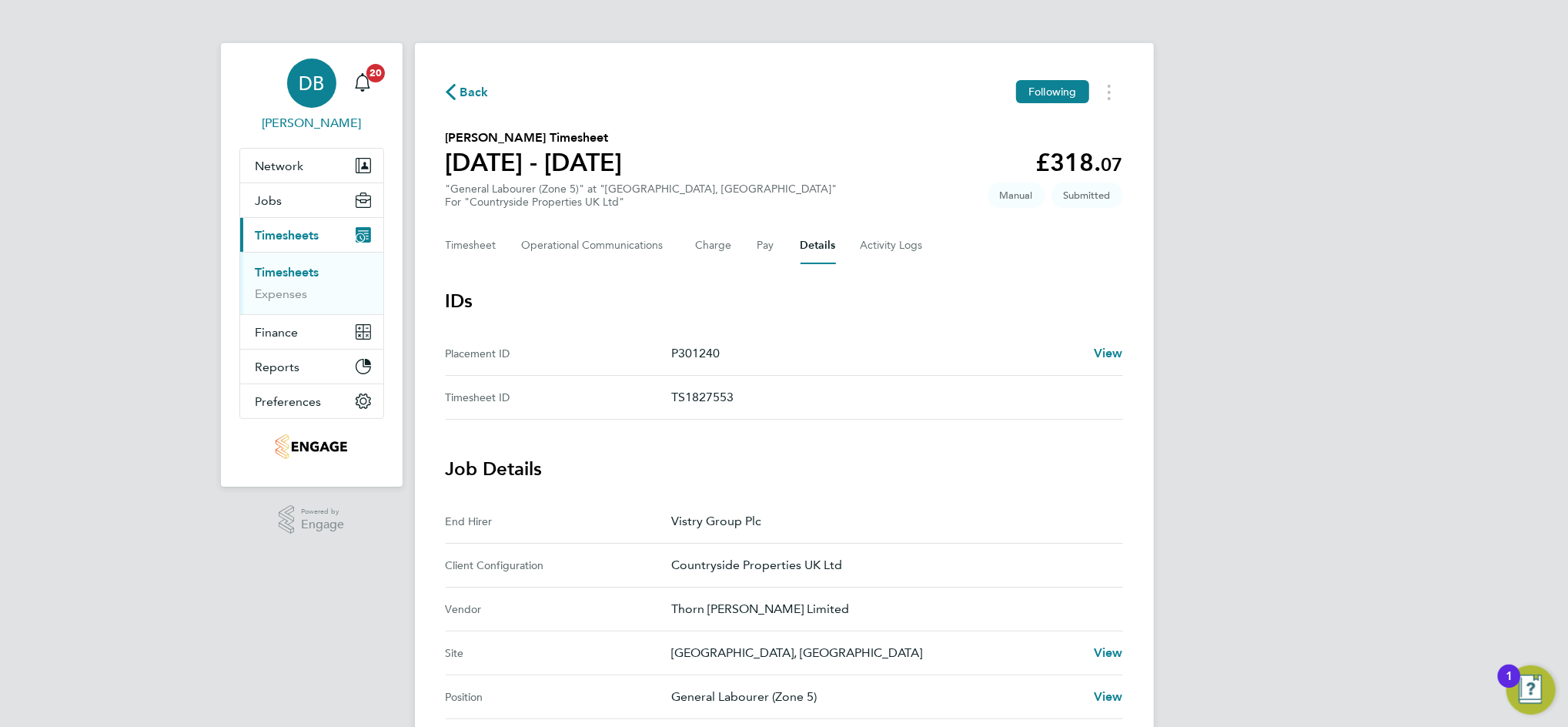
click at [326, 88] on div "DB" at bounding box center [311, 82] width 49 height 49
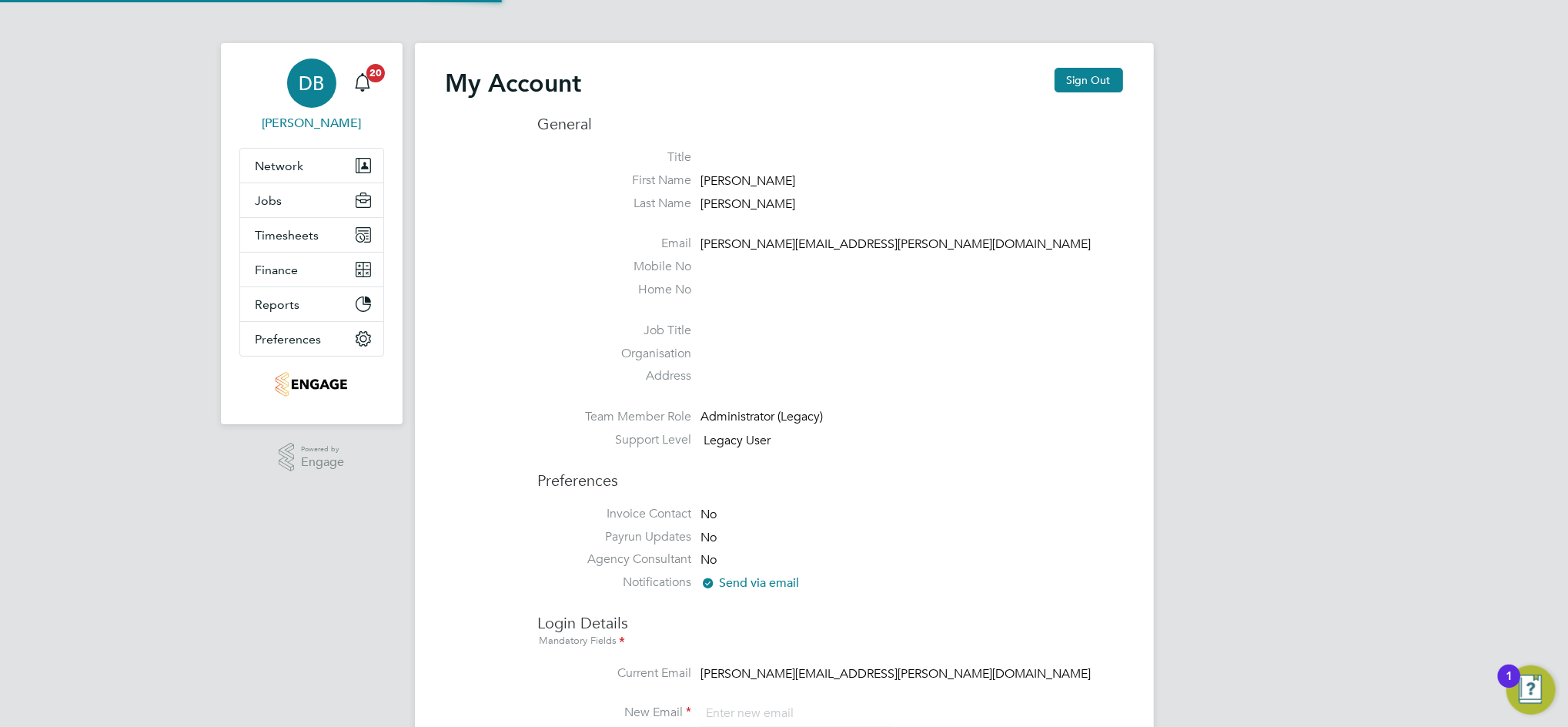
type input "[PERSON_NAME][EMAIL_ADDRESS][PERSON_NAME][DOMAIN_NAME]"
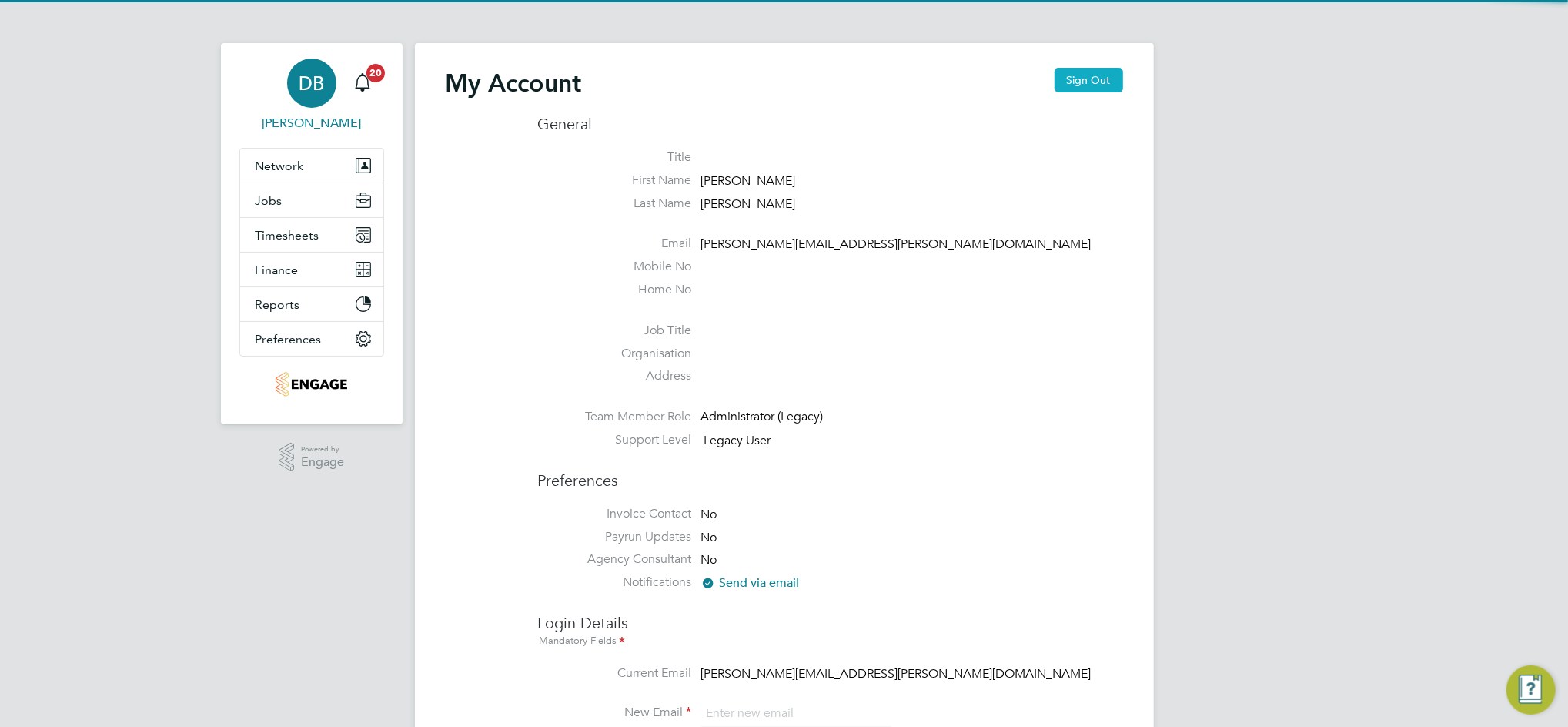
click at [1118, 83] on button "Sign Out" at bounding box center [1088, 80] width 69 height 24
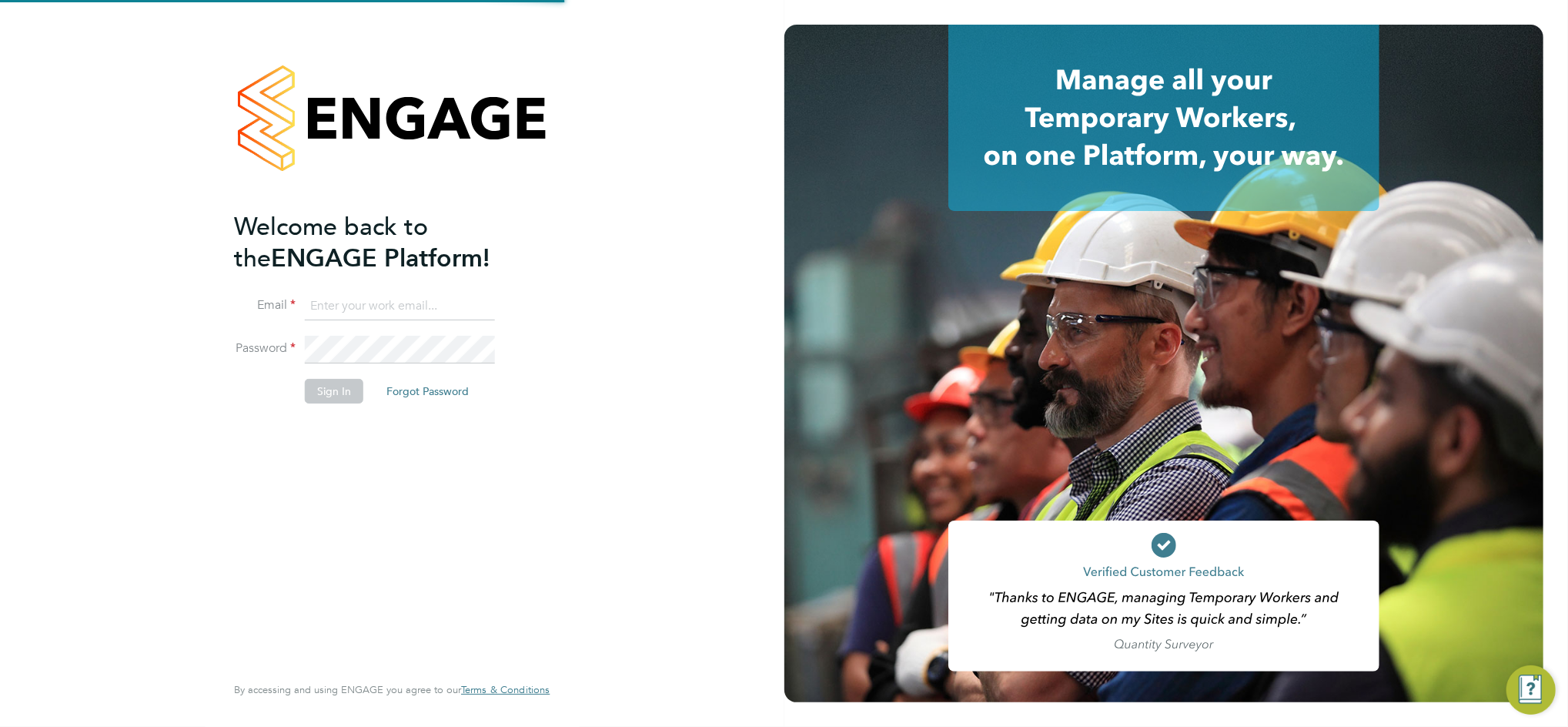
type input "[PERSON_NAME][EMAIL_ADDRESS][PERSON_NAME][DOMAIN_NAME]"
